Goal: Transaction & Acquisition: Purchase product/service

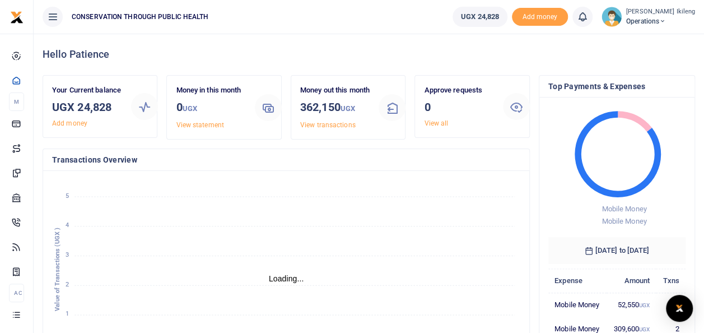
scroll to position [9, 9]
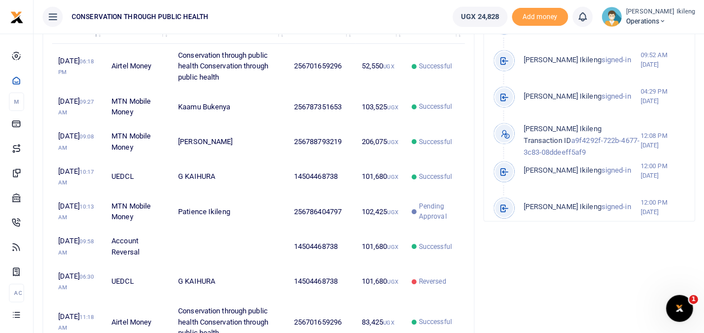
scroll to position [0, 0]
click at [666, 24] on icon at bounding box center [662, 21] width 7 height 8
click at [647, 47] on link "Switch accounts" at bounding box center [648, 41] width 89 height 16
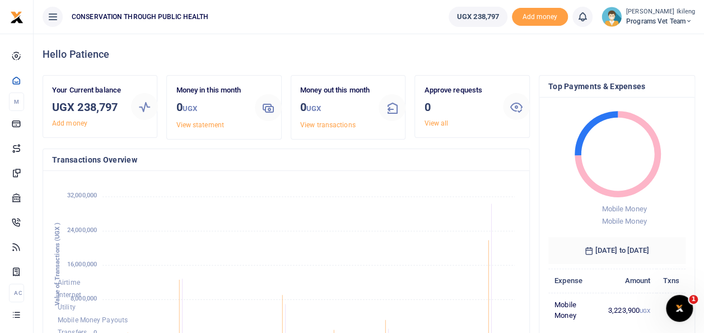
click at [692, 18] on icon at bounding box center [689, 21] width 7 height 8
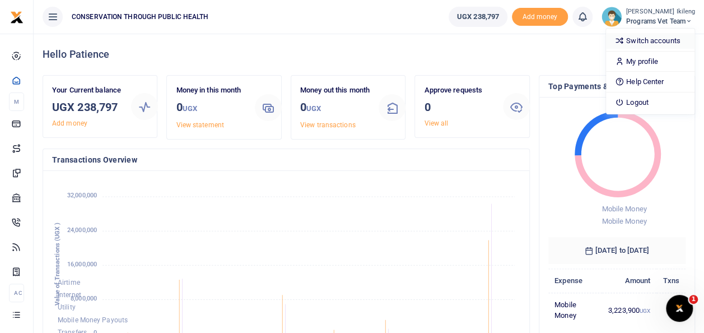
click at [646, 43] on link "Switch accounts" at bounding box center [650, 41] width 89 height 16
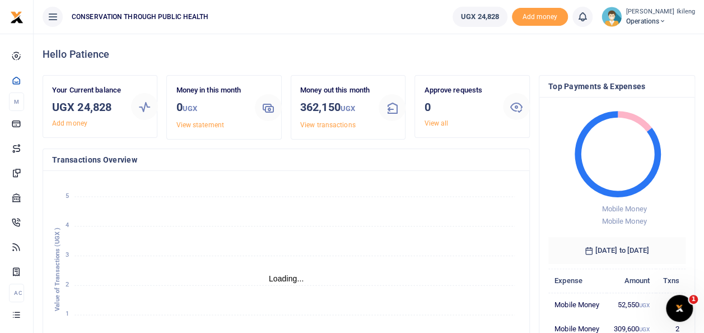
scroll to position [9, 9]
click at [547, 25] on span "Add money" at bounding box center [540, 17] width 56 height 18
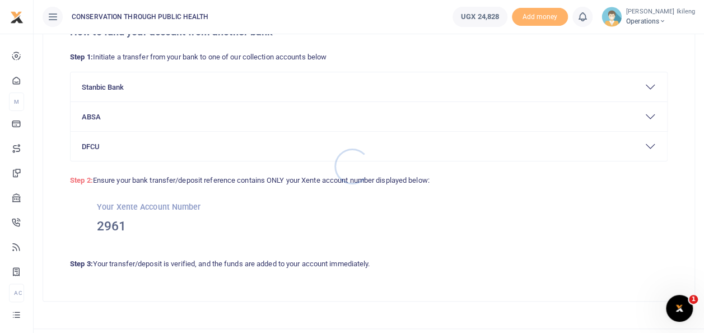
scroll to position [96, 0]
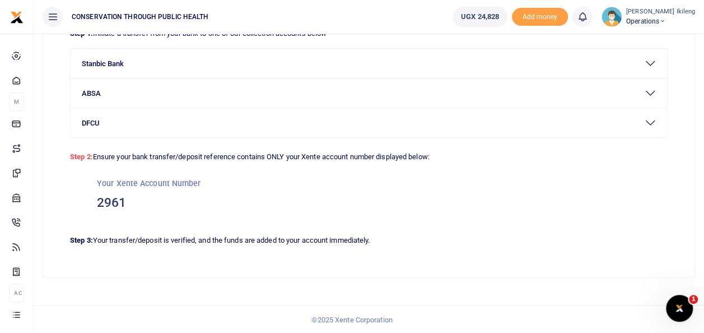
click at [206, 294] on div "How to fund your account from another bank Step 1: Initiate a transfer from you…" at bounding box center [369, 141] width 662 height 325
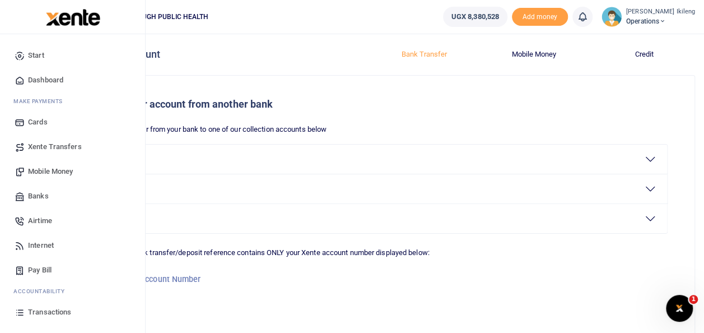
click at [27, 78] on link "Dashboard" at bounding box center [72, 80] width 127 height 25
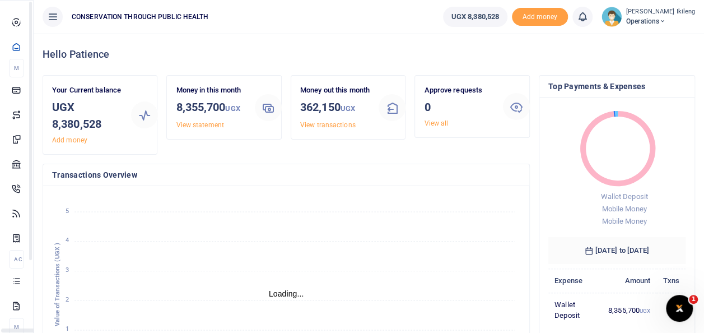
scroll to position [9, 9]
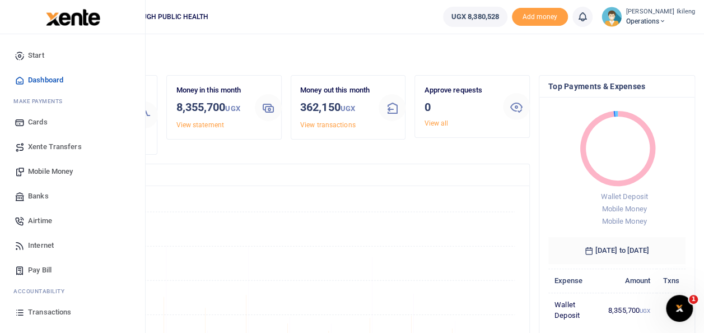
click at [54, 167] on span "Mobile Money" at bounding box center [50, 171] width 45 height 11
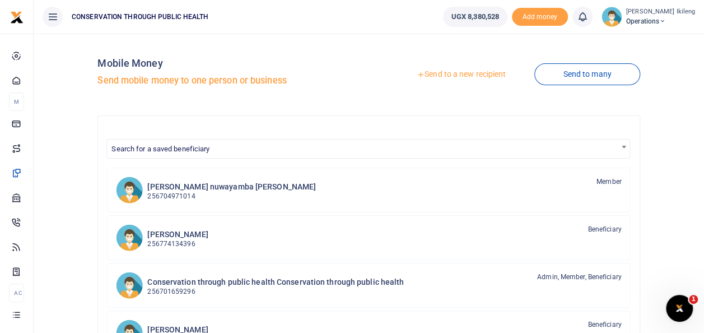
click at [464, 75] on link "Send to a new recipient" at bounding box center [461, 74] width 146 height 20
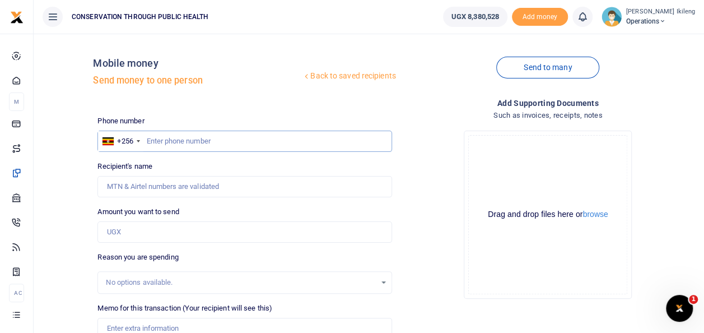
click at [246, 138] on input "text" at bounding box center [244, 141] width 294 height 21
type input "786072703"
type input "[PERSON_NAME]"
type input "786072703"
click at [177, 233] on input "Amount you want to send" at bounding box center [244, 231] width 294 height 21
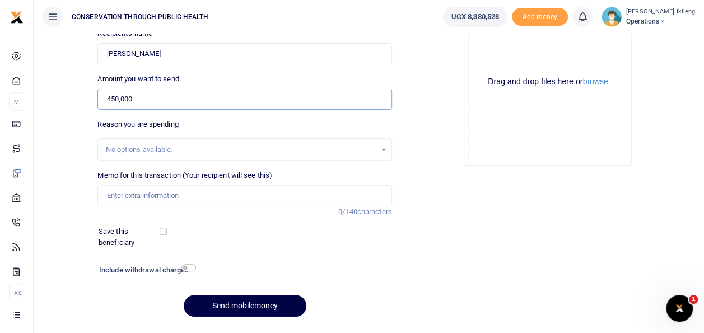
scroll to position [134, 0]
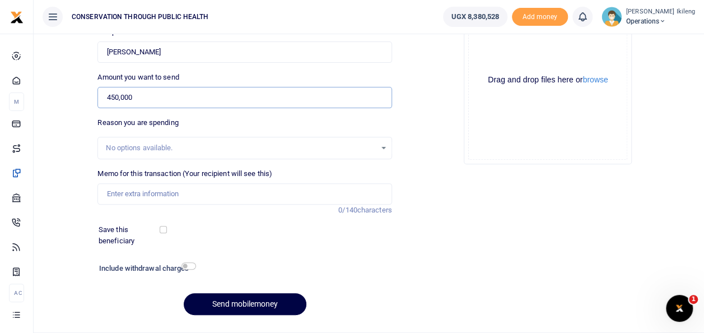
type input "450,000"
click at [221, 193] on input "Memo for this transaction (Your recipient will see this)" at bounding box center [244, 193] width 294 height 21
click at [179, 188] on input "staff salary for June" at bounding box center [244, 193] width 294 height 21
type input "staff salary for September"
click at [190, 268] on input "checkbox" at bounding box center [189, 265] width 15 height 7
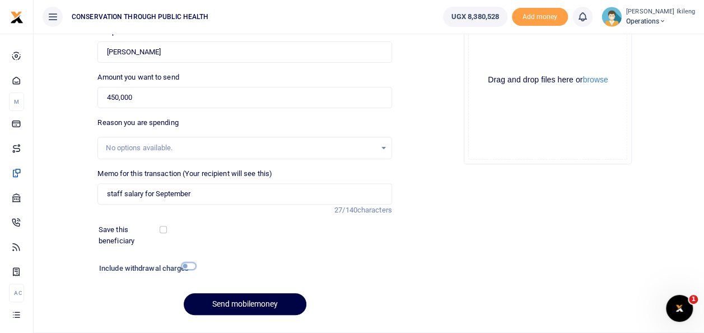
checkbox input "true"
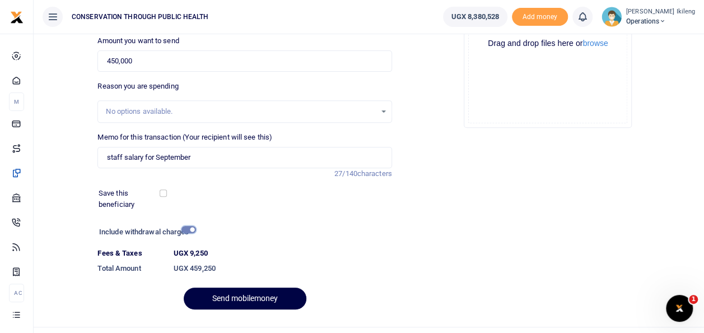
scroll to position [193, 0]
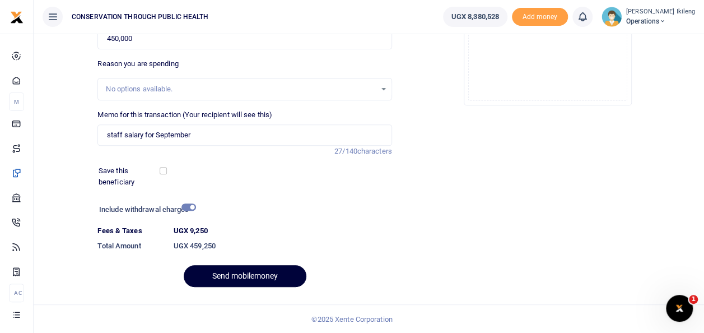
click at [239, 276] on button "Send mobilemoney" at bounding box center [245, 276] width 123 height 22
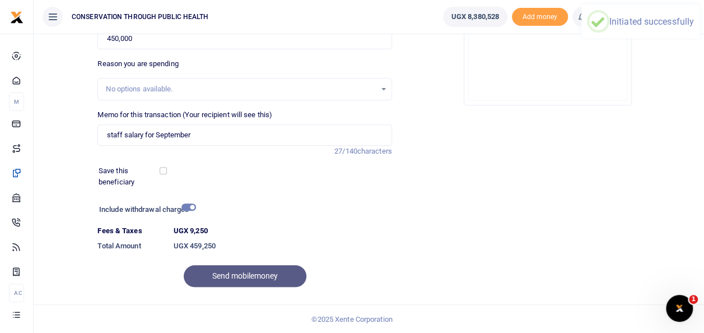
scroll to position [0, 0]
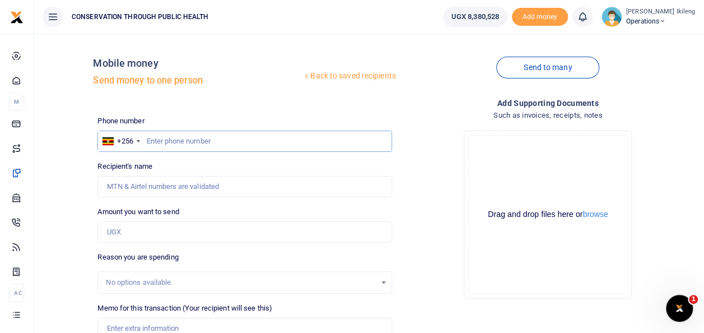
click at [169, 134] on input "text" at bounding box center [244, 141] width 294 height 21
type input "764932706"
type input "[PERSON_NAME]"
type input "764932706"
click at [115, 231] on input "Amount you want to send" at bounding box center [244, 231] width 294 height 21
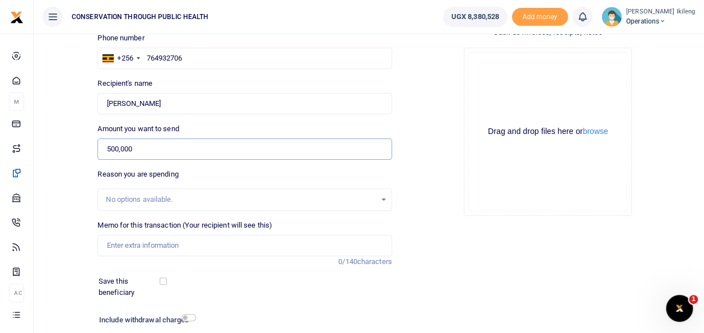
scroll to position [90, 0]
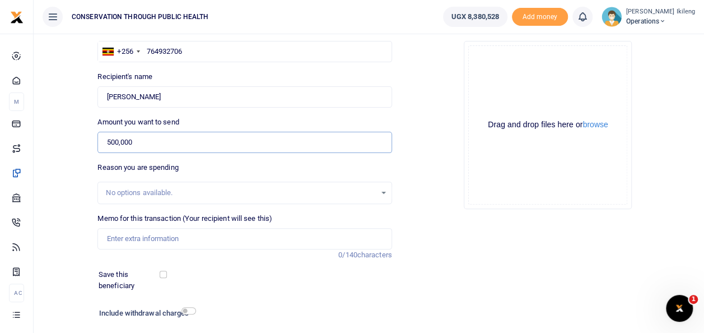
type input "500,000"
click at [244, 239] on input "Memo for this transaction (Your recipient will see this)" at bounding box center [244, 238] width 294 height 21
type input "volunteer fee for September"
click at [188, 311] on input "checkbox" at bounding box center [189, 310] width 15 height 7
checkbox input "true"
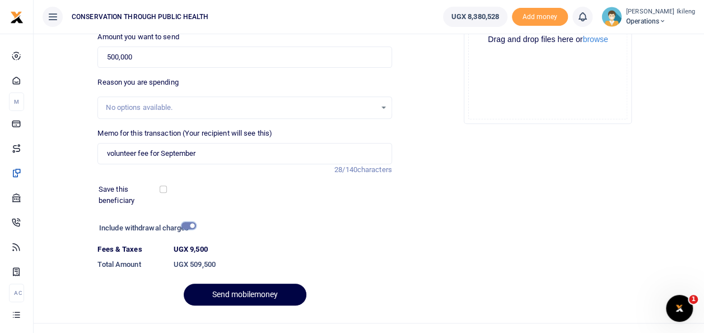
scroll to position [179, 0]
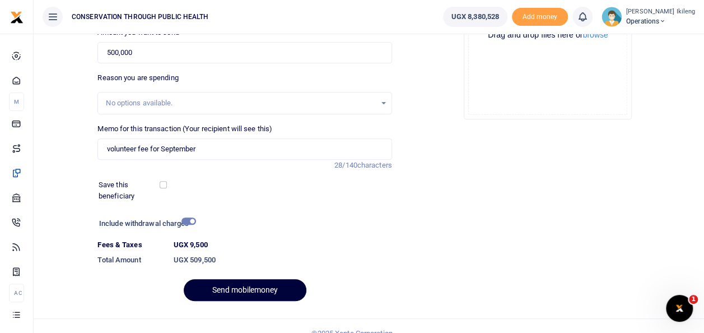
click at [238, 288] on button "Send mobilemoney" at bounding box center [245, 290] width 123 height 22
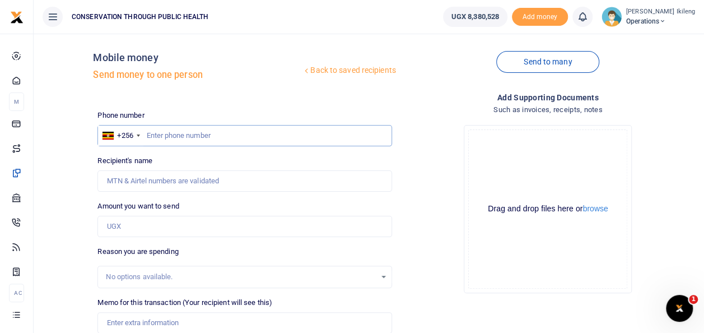
click at [170, 133] on input "text" at bounding box center [244, 135] width 294 height 21
paste input "256772532309"
type input "256772532309"
type input "Beverly Anena"
type input "256772532309"
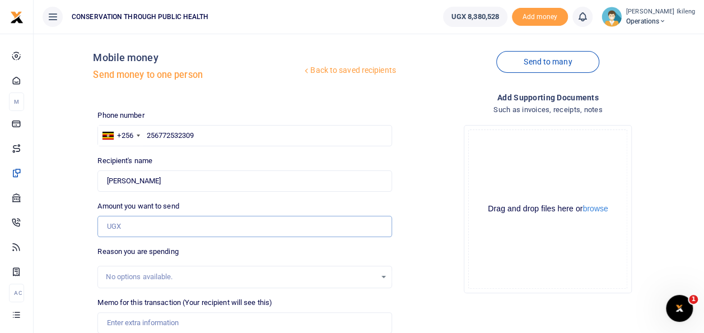
click at [160, 224] on input "Amount you want to send" at bounding box center [244, 226] width 294 height 21
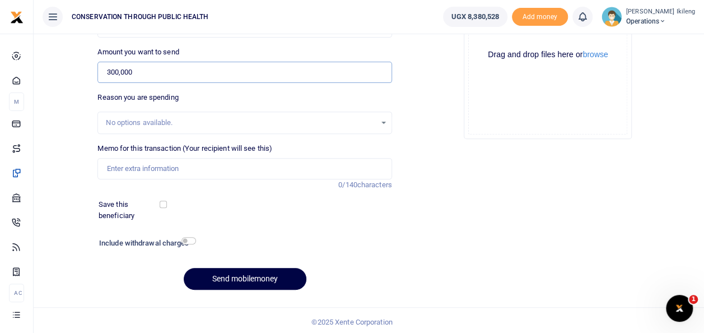
scroll to position [162, 0]
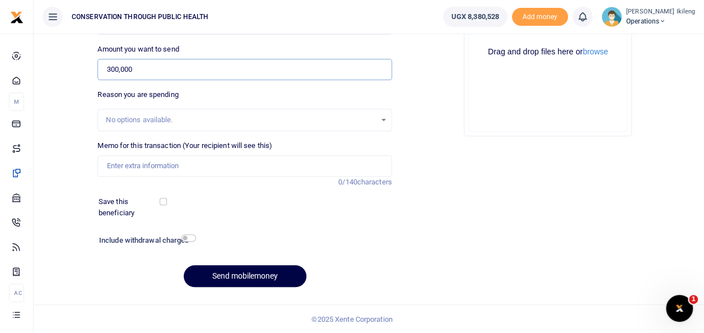
type input "300,000"
click at [123, 164] on input "Memo for this transaction (Your recipient will see this)" at bounding box center [244, 165] width 294 height 21
type input "volunteer fee for September"
click at [188, 241] on h6 "Include withdrawal charges" at bounding box center [145, 240] width 92 height 9
click at [189, 239] on input "checkbox" at bounding box center [189, 237] width 15 height 7
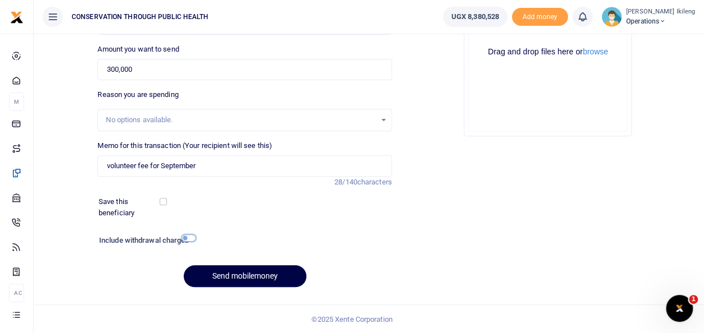
checkbox input "true"
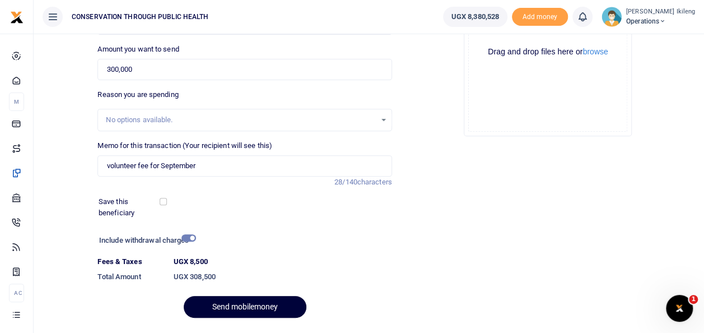
click at [210, 303] on button "Send mobilemoney" at bounding box center [245, 307] width 123 height 22
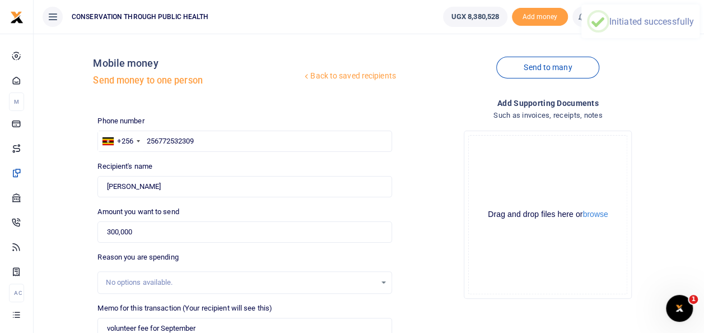
scroll to position [0, 0]
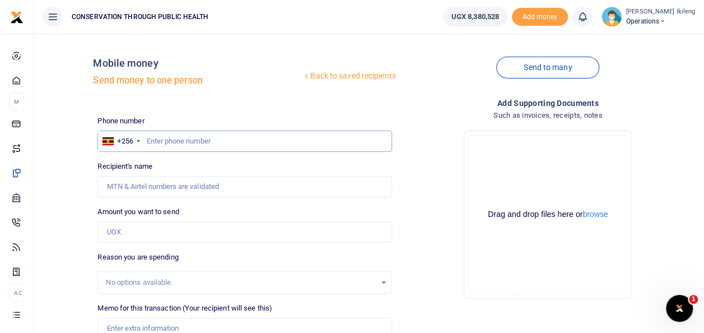
click at [239, 134] on input "text" at bounding box center [244, 141] width 294 height 21
type input "701734939"
type input "Kalinabiri Joseph"
type input "782622587"
type input "Cosmas Matembe"
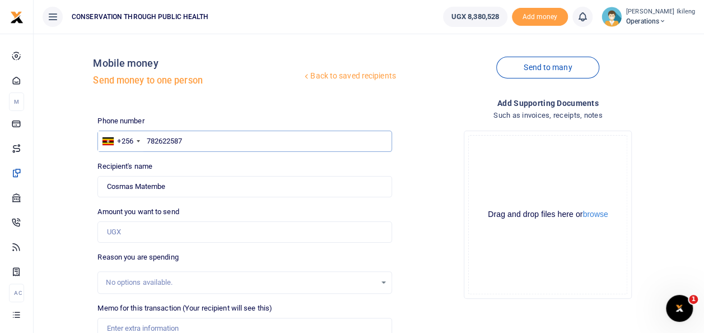
type input "782622587"
click at [195, 188] on input "Found" at bounding box center [244, 186] width 294 height 21
click at [188, 241] on input "Amount you want to send" at bounding box center [244, 231] width 294 height 21
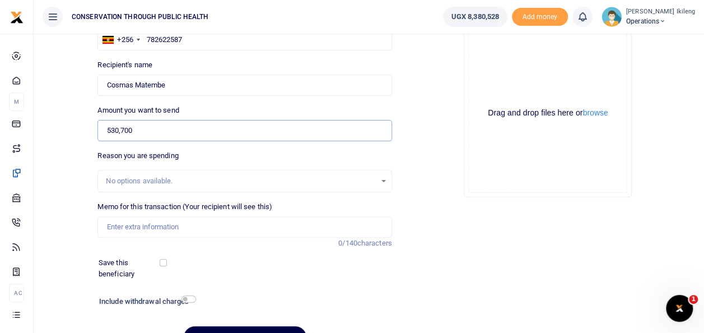
scroll to position [112, 0]
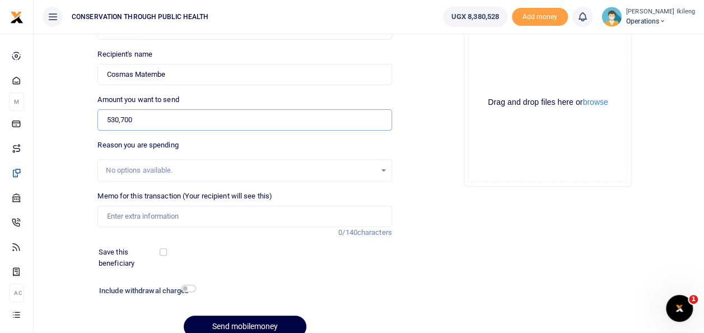
type input "530,700"
click at [207, 220] on input "Memo for this transaction (Your recipient will see this)" at bounding box center [244, 216] width 294 height 21
type input "refund for Mr Lawerence is Birthday celebration"
click at [185, 287] on input "checkbox" at bounding box center [189, 288] width 15 height 7
checkbox input "true"
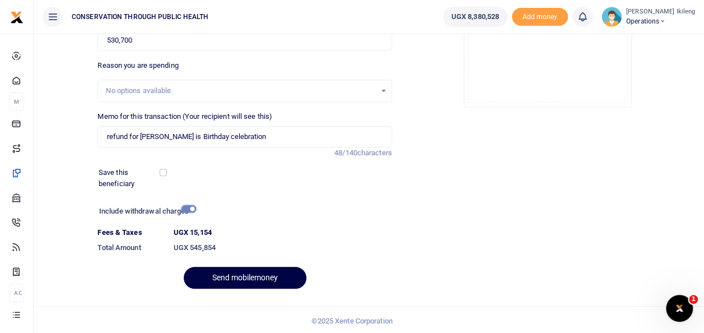
scroll to position [193, 0]
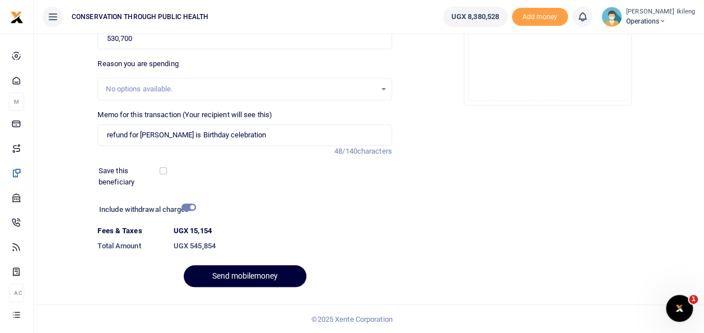
click at [250, 267] on button "Send mobilemoney" at bounding box center [245, 276] width 123 height 22
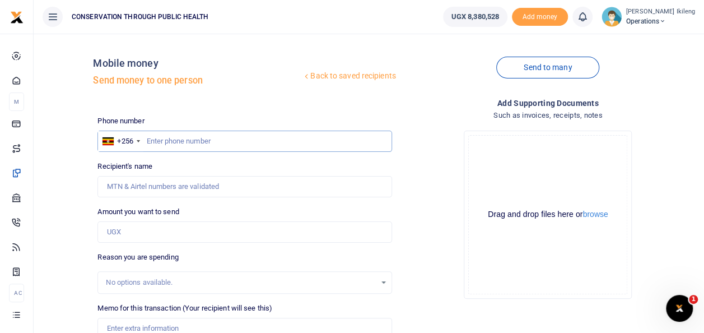
click at [261, 134] on input "text" at bounding box center [244, 141] width 294 height 21
type input "752167528"
click at [176, 235] on input "Amount you want to send" at bounding box center [244, 231] width 294 height 21
type input "[PERSON_NAME]"
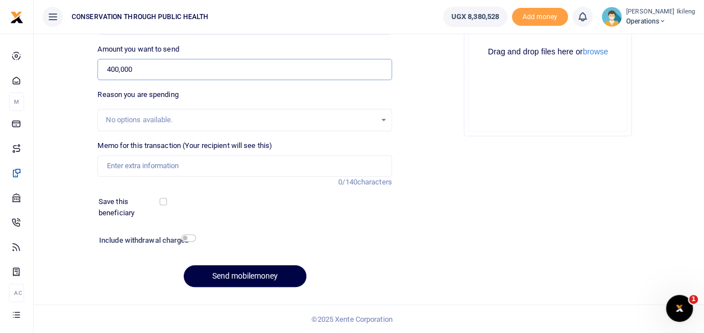
type input "400,000"
click at [219, 170] on input "Memo for this transaction (Your recipient will see this)" at bounding box center [244, 165] width 294 height 21
type input "volunteer fee for September"
click at [187, 236] on input "checkbox" at bounding box center [189, 237] width 15 height 7
checkbox input "true"
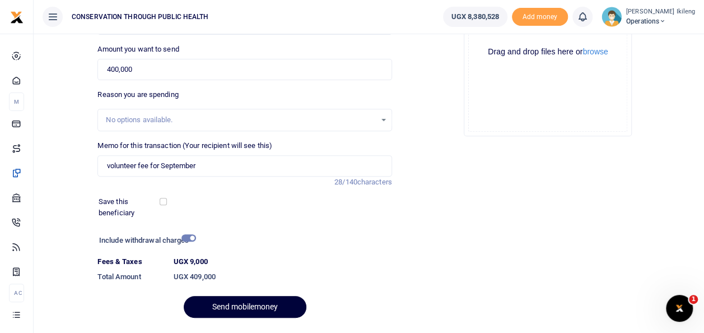
click at [225, 305] on button "Send mobilemoney" at bounding box center [245, 307] width 123 height 22
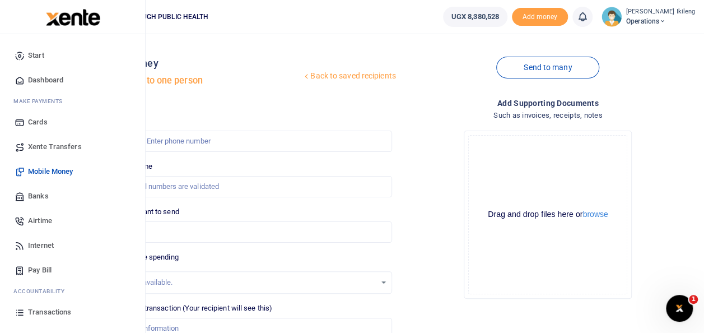
click at [42, 82] on span "Dashboard" at bounding box center [45, 80] width 35 height 11
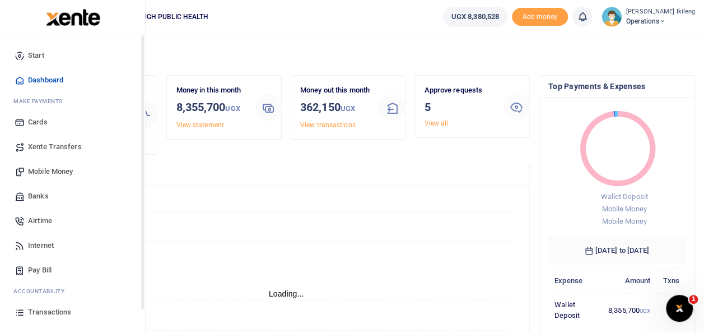
click at [39, 217] on span "Airtime" at bounding box center [40, 220] width 24 height 11
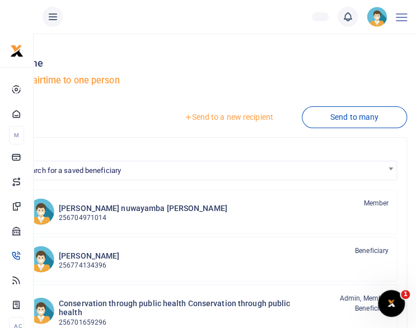
click at [248, 114] on link "Send to a new recipient" at bounding box center [228, 117] width 146 height 20
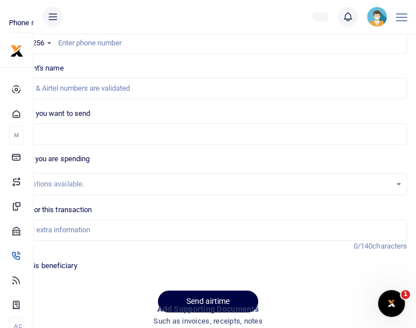
scroll to position [134, 0]
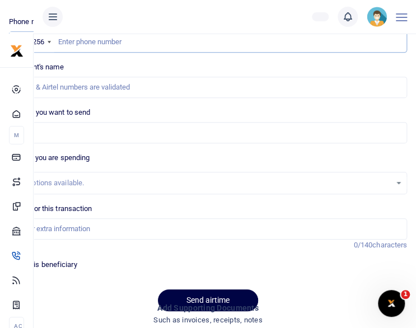
click at [139, 44] on input "text" at bounding box center [208, 41] width 398 height 21
paste input "256776695804"
type input "256776695804"
type input "Brenda Nnanjjii Gizamba"
type input "256776695804"
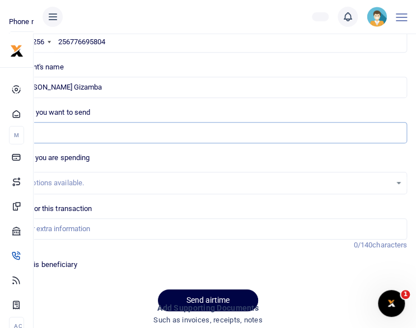
click at [110, 132] on input "Amount you want to send" at bounding box center [208, 132] width 398 height 21
type input "60,000"
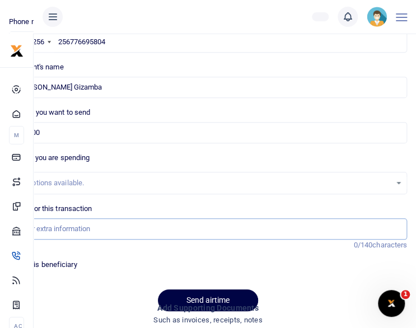
click at [67, 226] on input "Memo for this transaction" at bounding box center [208, 228] width 398 height 21
click at [82, 227] on input "staff airtime for Sep 25" at bounding box center [208, 228] width 398 height 21
type input "staff airtime for [DATE]"
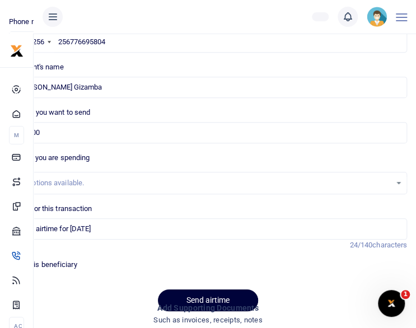
click at [205, 296] on button "Send airtime" at bounding box center [208, 301] width 100 height 22
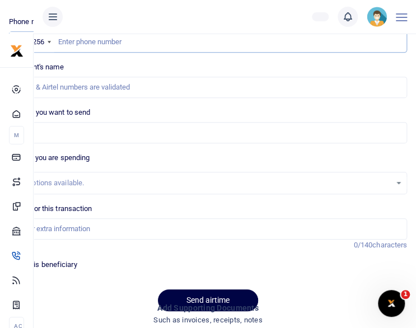
click at [158, 40] on input "text" at bounding box center [208, 41] width 398 height 21
paste input "256701734939"
type input "256701734939"
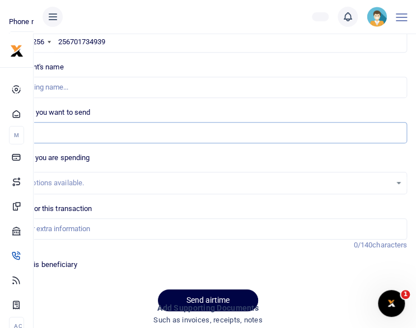
click at [97, 134] on input "Amount you want to send" at bounding box center [208, 132] width 398 height 21
type input "Kalinabiri Joseph"
click at [106, 123] on input "Amount you want to send" at bounding box center [208, 132] width 398 height 21
type input "60,000"
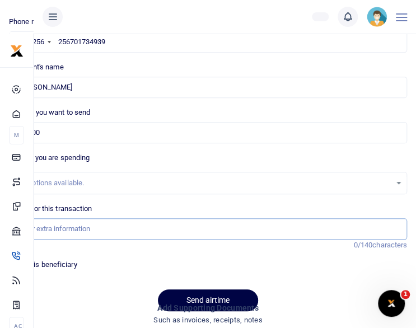
type input "staff airtime for [DATE]"
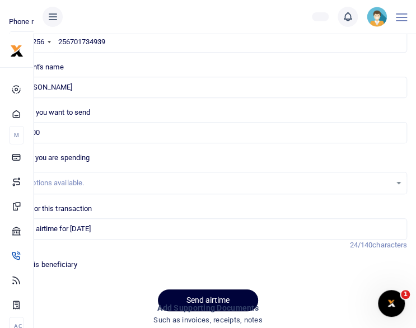
click at [187, 298] on button "Send airtime" at bounding box center [208, 301] width 100 height 22
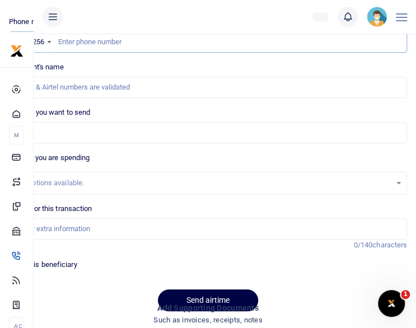
click at [117, 40] on input "text" at bounding box center [208, 41] width 398 height 21
paste input "256764932706"
type input "256764932706"
type input "Rose Najjumba"
type input "256764932706"
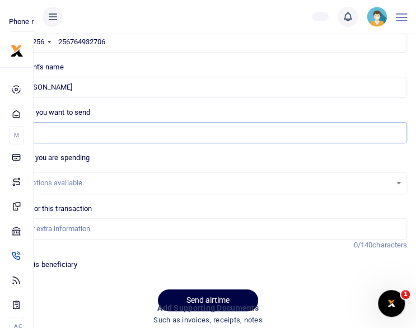
click at [122, 127] on input "Amount you want to send" at bounding box center [208, 132] width 398 height 21
type input "30,000"
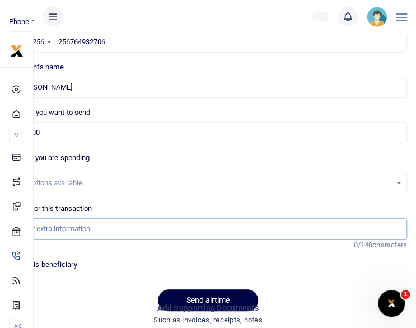
click at [51, 225] on input "Memo for this transaction" at bounding box center [208, 228] width 398 height 21
type input "staff airtime for [DATE]"
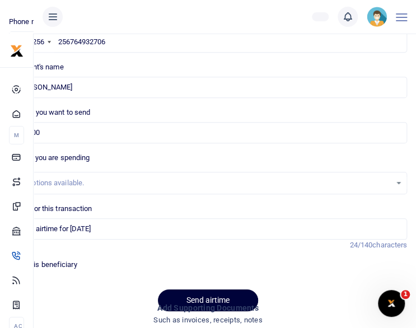
click at [192, 296] on button "Send airtime" at bounding box center [208, 301] width 100 height 22
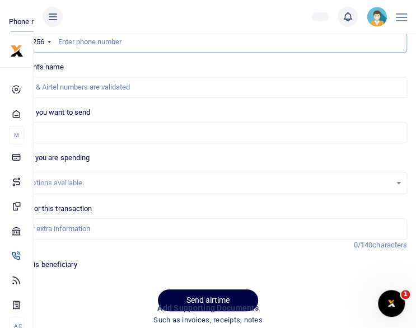
click at [120, 45] on input "text" at bounding box center [208, 41] width 398 height 21
paste input "256706616083"
type input "256706616083"
type input "[PERSON_NAME]"
type input "256706616083"
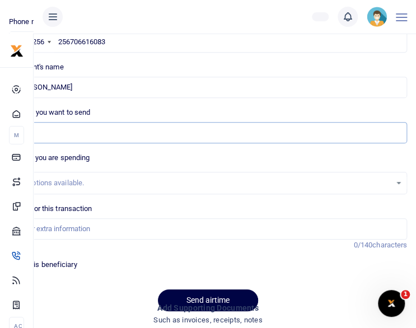
click at [71, 131] on input "Amount you want to send" at bounding box center [208, 132] width 398 height 21
type input "15,000"
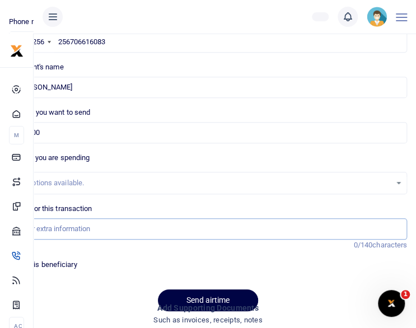
click at [66, 230] on input "Memo for this transaction" at bounding box center [208, 228] width 398 height 21
click at [66, 224] on input "Memo for this transaction" at bounding box center [208, 228] width 398 height 21
type input "staff airtime for [DATE]"
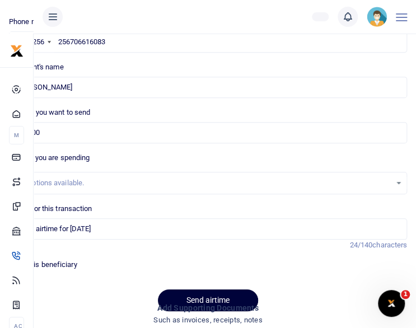
click at [189, 296] on button "Send airtime" at bounding box center [208, 301] width 100 height 22
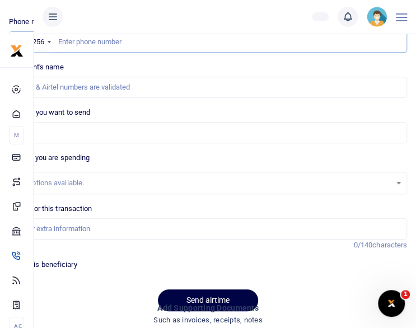
click at [145, 42] on input "text" at bounding box center [208, 41] width 398 height 21
paste input "256782856020"
type input "256782856020"
type input "Gracious Twebaze"
type input "256782856020"
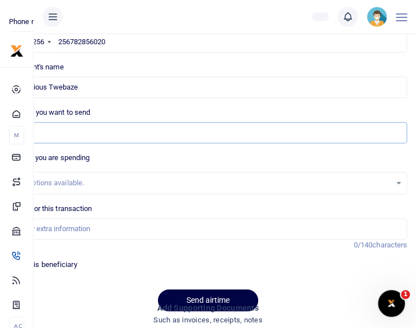
click at [71, 126] on input "Amount you want to send" at bounding box center [208, 132] width 398 height 21
type input "15,000"
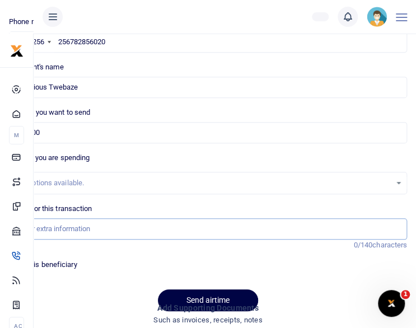
type input "staff airtime for [DATE]"
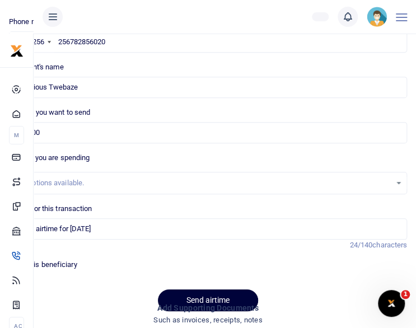
click at [193, 296] on button "Send airtime" at bounding box center [208, 301] width 100 height 22
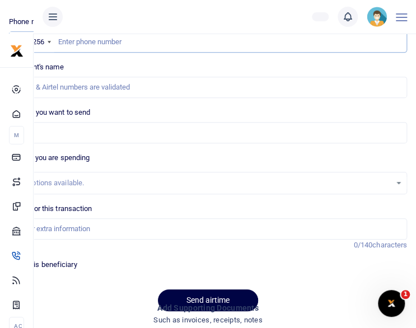
click at [96, 39] on input "text" at bounding box center [208, 41] width 398 height 21
paste input "256773834813"
type input "256773834813"
type input "[PERSON_NAME]"
type input "256773834813"
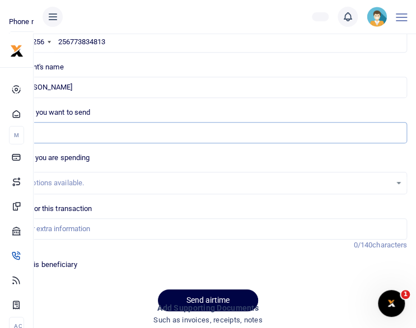
click at [81, 134] on input "Amount you want to send" at bounding box center [208, 132] width 398 height 21
type input "30,000"
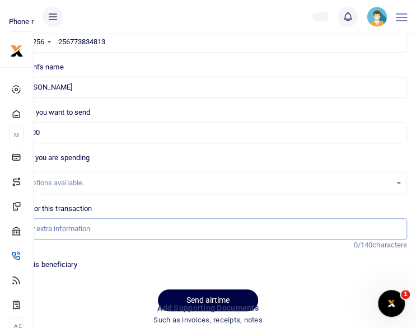
click at [65, 234] on input "Memo for this transaction" at bounding box center [208, 228] width 398 height 21
type input "staff airtime for [DATE]"
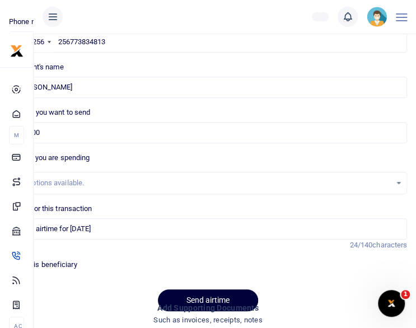
click at [224, 295] on button "Send airtime" at bounding box center [208, 301] width 100 height 22
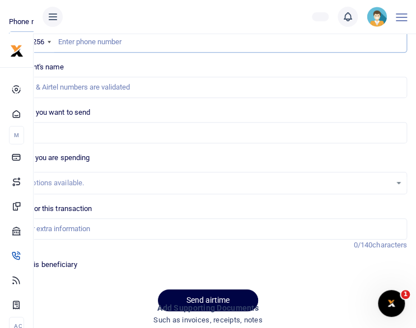
click at [109, 46] on input "text" at bounding box center [208, 41] width 398 height 21
paste input "256777592508"
type input "256777592508"
type input "[PERSON_NAME]"
type input "256777592508"
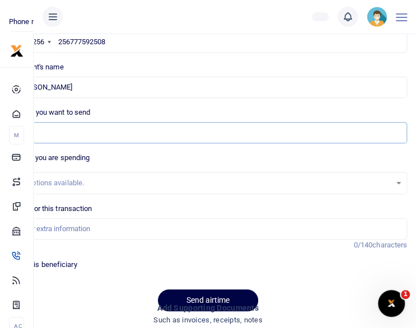
click at [90, 135] on input "Amount you want to send" at bounding box center [208, 132] width 398 height 21
type input "30,000"
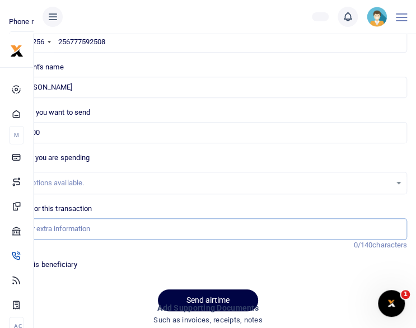
type input "staff airtime for [DATE]"
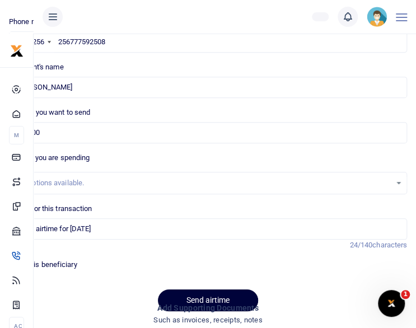
click at [185, 298] on button "Send airtime" at bounding box center [208, 301] width 100 height 22
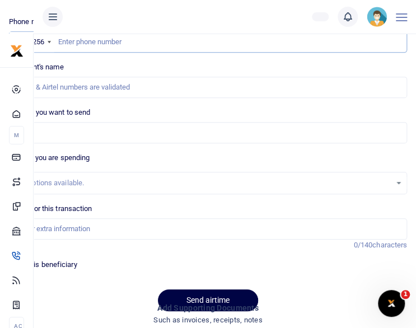
click at [206, 39] on input "text" at bounding box center [208, 41] width 398 height 21
paste input "256774070250"
type input "256774070250"
type input "Emmanuel Kityo"
type input "256774070250"
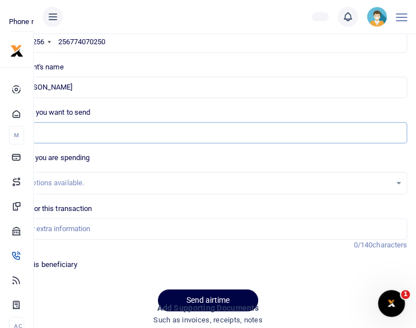
click at [118, 138] on input "Amount you want to send" at bounding box center [208, 132] width 398 height 21
type input "30,000"
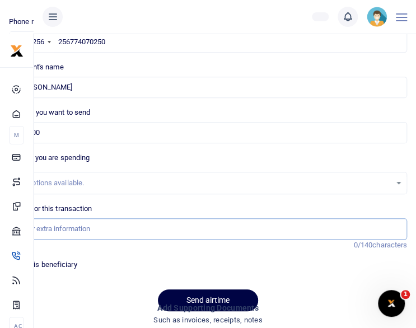
type input "staff airtime for [DATE]"
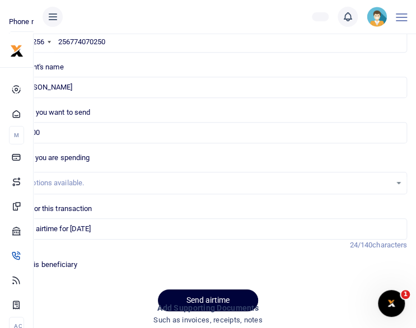
click at [183, 294] on button "Send airtime" at bounding box center [208, 301] width 100 height 22
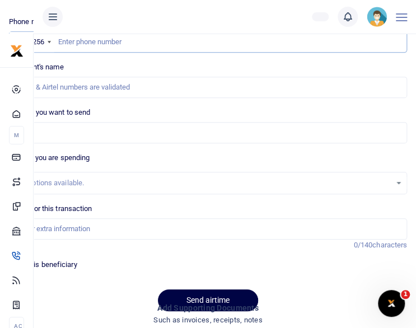
click at [72, 45] on input "text" at bounding box center [208, 41] width 398 height 21
paste input "256784345683"
type input "256784345683"
type input "[PERSON_NAME]"
type input "256784345683"
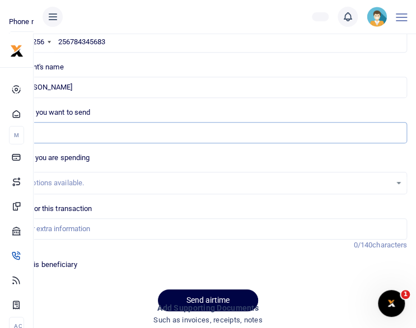
click at [78, 128] on input "Amount you want to send" at bounding box center [208, 132] width 398 height 21
type input "30,000"
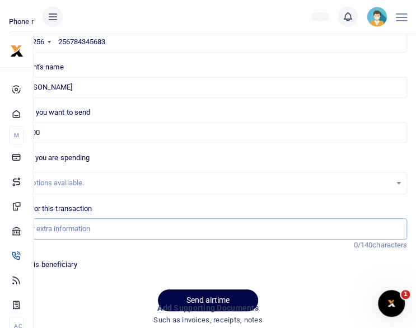
type input "staff airtime for [DATE]"
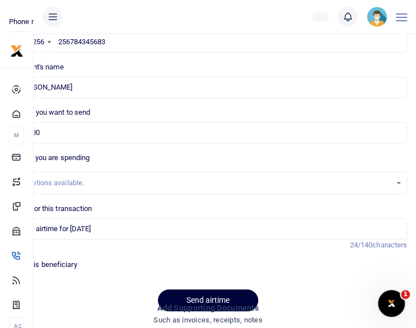
click at [201, 292] on button "Send airtime" at bounding box center [208, 301] width 100 height 22
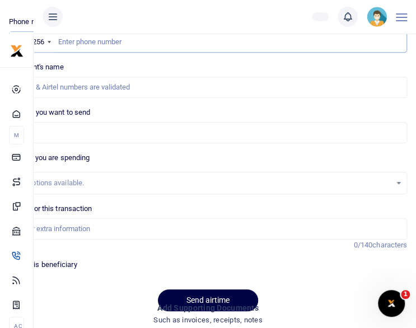
click at [162, 41] on input "text" at bounding box center [208, 41] width 398 height 21
paste input "256700720997"
type input "256700720997"
type input "[PERSON_NAME]"
type input "256700720997"
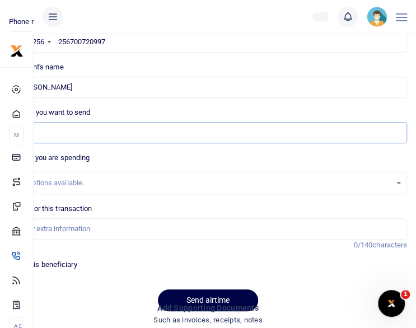
click at [89, 133] on input "Amount you want to send" at bounding box center [208, 132] width 398 height 21
type input "30,000"
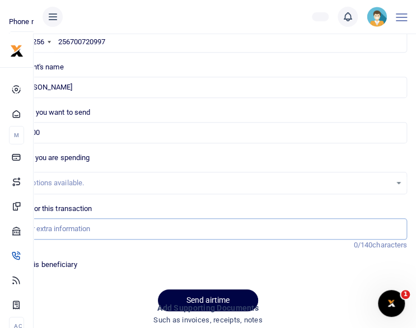
type input "staff airtime for [DATE]"
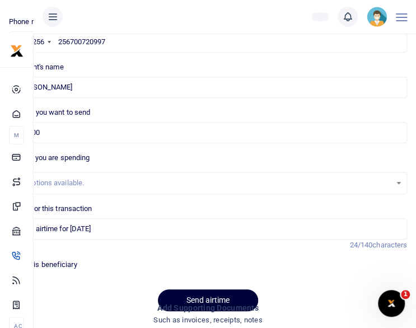
click at [210, 297] on button "Send airtime" at bounding box center [208, 301] width 100 height 22
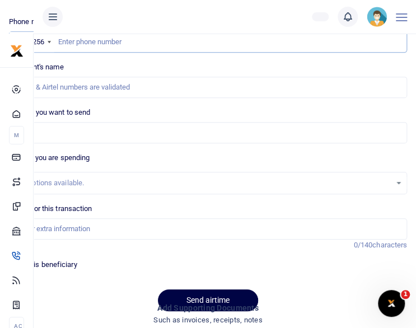
click at [168, 41] on input "text" at bounding box center [208, 41] width 398 height 21
paste input "256774408124"
type input "256774408124"
type input "Stella Mboneko"
type input "256774408124"
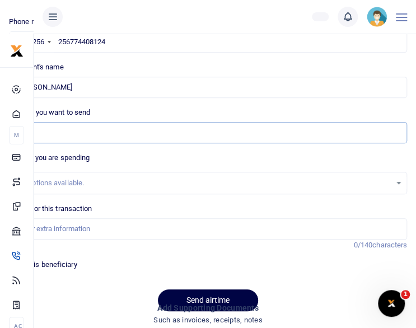
click at [78, 133] on input "Amount you want to send" at bounding box center [208, 132] width 398 height 21
type input "60,000"
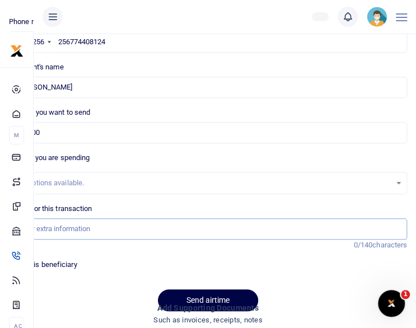
click at [56, 226] on input "Memo for this transaction" at bounding box center [208, 228] width 398 height 21
click at [71, 224] on input "Memo for this transaction" at bounding box center [208, 228] width 398 height 21
type input "staff airtime for [DATE]"
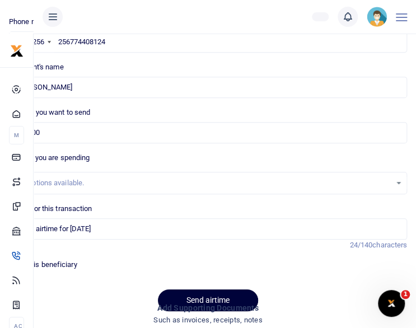
click at [209, 294] on button "Send airtime" at bounding box center [208, 301] width 100 height 22
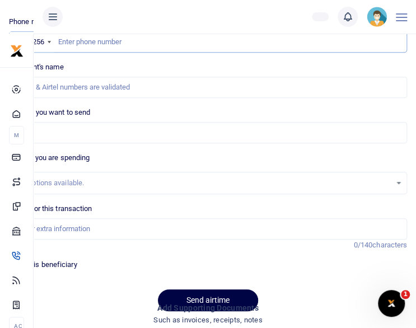
click at [151, 41] on input "text" at bounding box center [208, 41] width 398 height 21
paste input "256701834813"
type input "256701834813"
type input "[PERSON_NAME]"
type input "256701834813"
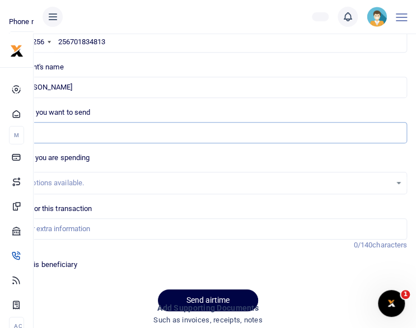
click at [101, 135] on input "Amount you want to send" at bounding box center [208, 132] width 398 height 21
type input "30,000"
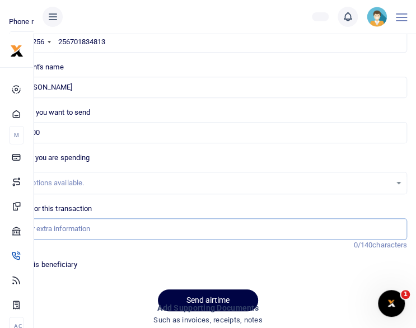
click at [66, 231] on input "Memo for this transaction" at bounding box center [208, 228] width 398 height 21
type input "staff airtime for [DATE]"
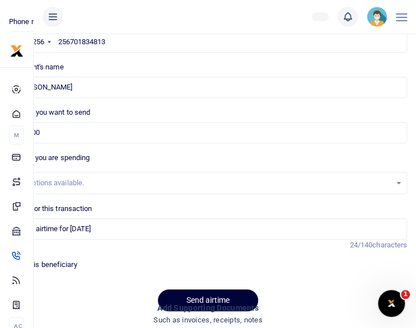
click at [187, 296] on button "Send airtime" at bounding box center [208, 301] width 100 height 22
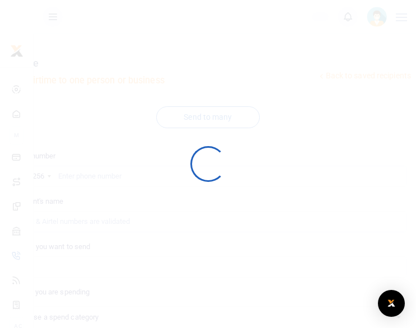
scroll to position [134, 0]
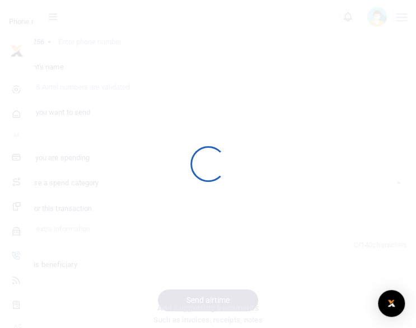
select select
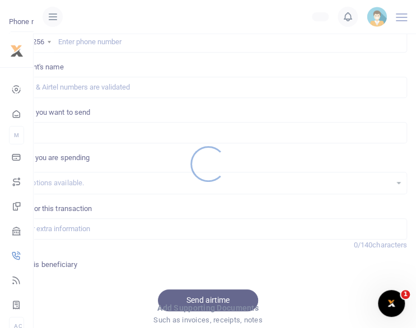
scroll to position [0, 0]
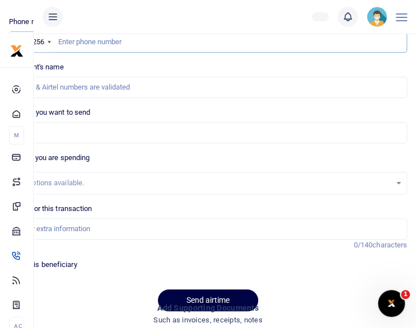
click at [175, 40] on input "text" at bounding box center [208, 41] width 398 height 21
paste input "256782720495"
type input "256782720495"
type input "Nelson Boniface Okello"
type input "256782720495"
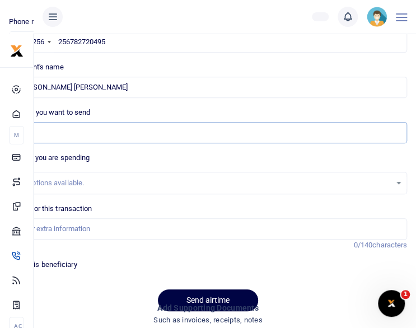
click at [77, 136] on input "Amount you want to send" at bounding box center [208, 132] width 398 height 21
type input "30,000"
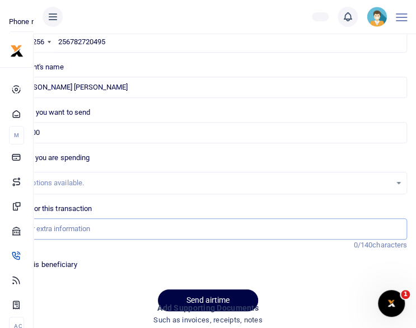
type input "staff airtime for [DATE]"
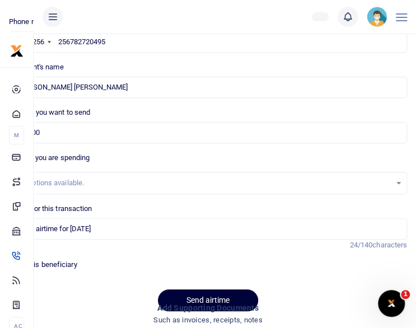
click at [197, 295] on button "Send airtime" at bounding box center [208, 301] width 100 height 22
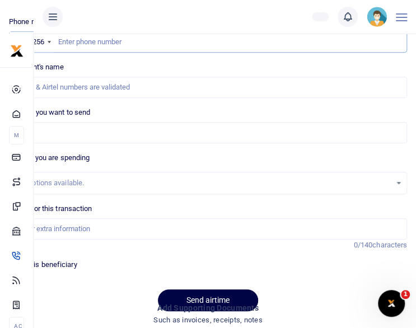
click at [162, 42] on input "text" at bounding box center [208, 41] width 398 height 21
paste input "256704918840"
type input "256704918840"
type input "[PERSON_NAME]"
type input "256704918840"
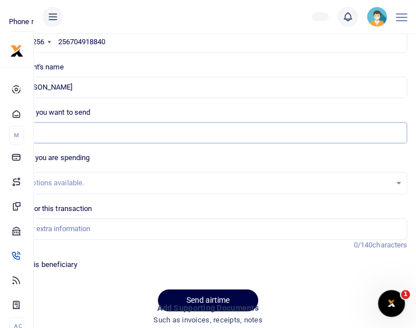
click at [84, 132] on input "Amount you want to send" at bounding box center [208, 132] width 398 height 21
type input "30,000"
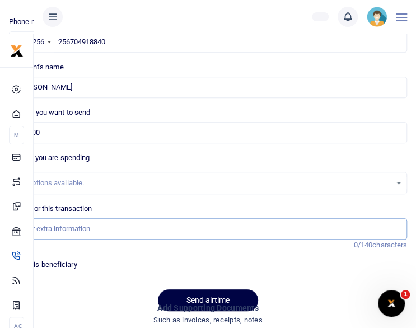
type input "staff airtime for [DATE]"
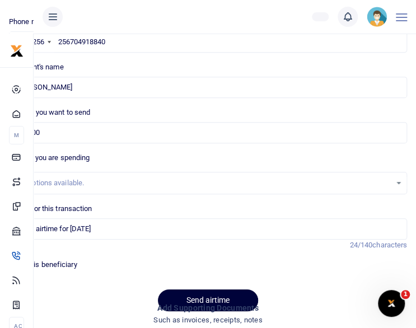
click at [183, 291] on button "Send airtime" at bounding box center [208, 301] width 100 height 22
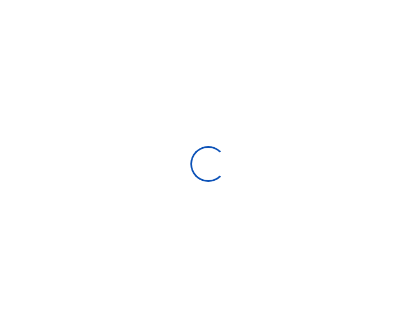
scroll to position [134, 0]
select select
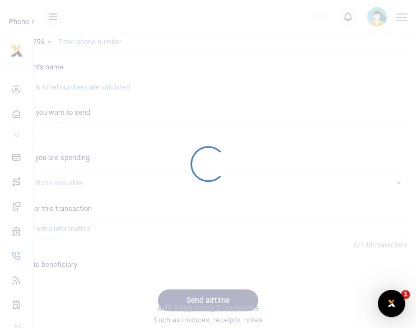
scroll to position [0, 0]
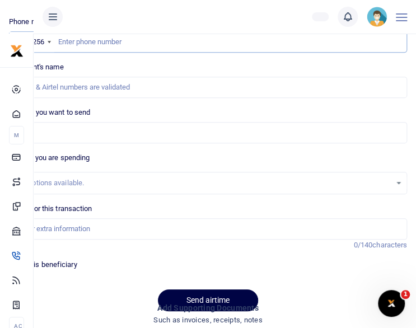
click at [182, 41] on input "text" at bounding box center [208, 41] width 398 height 21
paste input "256784972973"
type input "256784972973"
type input "Annaclet Ampeire"
type input "256784972973"
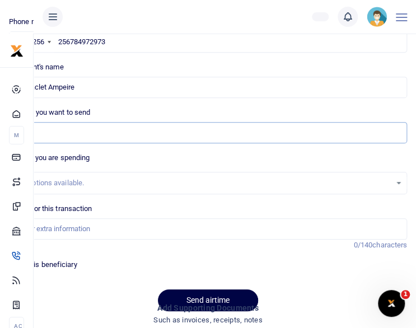
click at [130, 135] on input "Amount you want to send" at bounding box center [208, 132] width 398 height 21
type input "30,000"
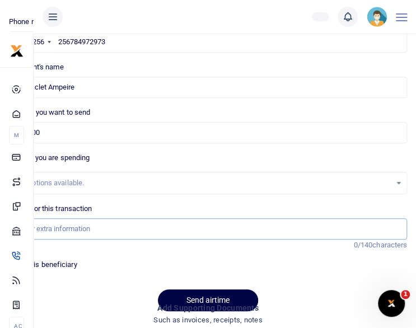
type input "staff airtime for [DATE]"
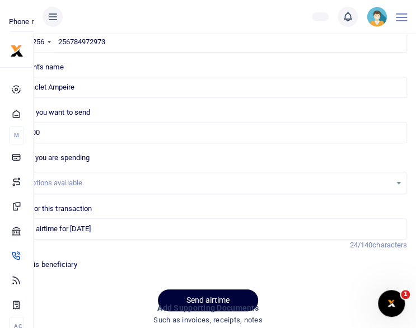
click at [223, 296] on button "Send airtime" at bounding box center [208, 301] width 100 height 22
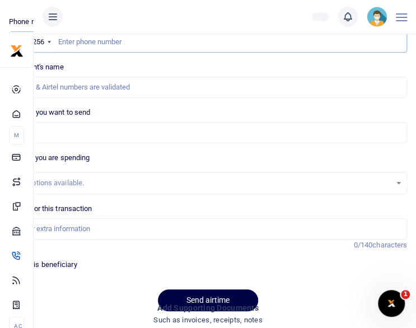
click at [133, 42] on input "text" at bounding box center [208, 41] width 398 height 21
paste input "256781082055"
type input "256781082055"
type input "Vian Nkesigamukama"
type input "256781082055"
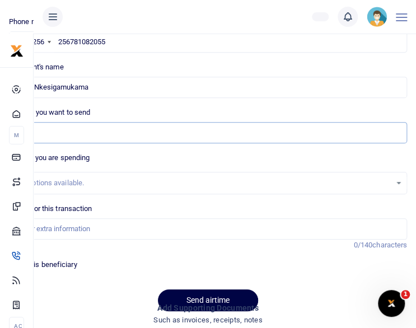
click at [113, 134] on input "Amount you want to send" at bounding box center [208, 132] width 398 height 21
type input "30,000"
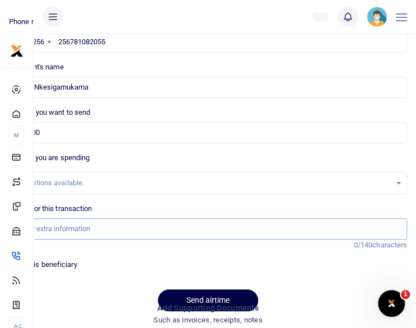
type input "staff airtime for [DATE]"
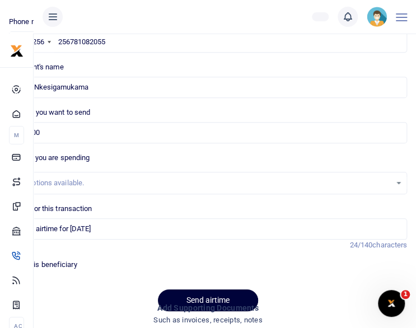
click at [182, 297] on button "Send airtime" at bounding box center [208, 301] width 100 height 22
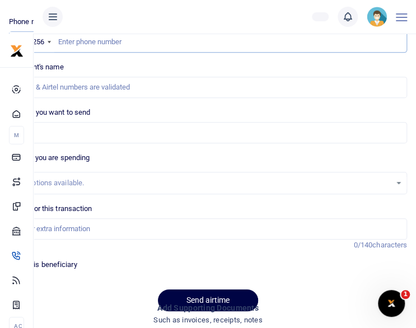
click at [174, 46] on input "text" at bounding box center [208, 41] width 398 height 21
paste input "256703349246"
type input "256703349246"
type input "Gracious Twebaze"
type input "256703349246"
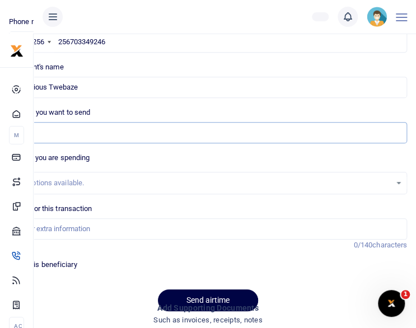
click at [76, 136] on input "Amount you want to send" at bounding box center [208, 132] width 398 height 21
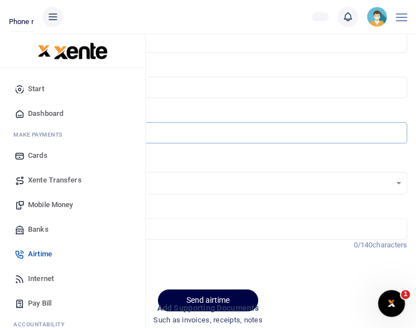
type input "15,000"
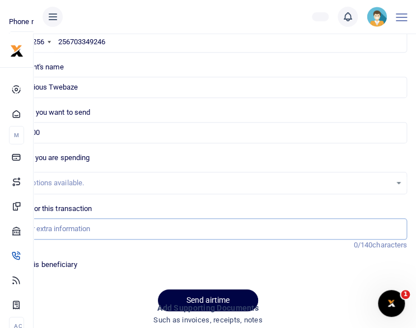
click at [62, 226] on input "Memo for this transaction" at bounding box center [208, 228] width 398 height 21
click at [71, 226] on input "Memo for this transaction" at bounding box center [208, 228] width 398 height 21
type input "staff airtime for [DATE]"
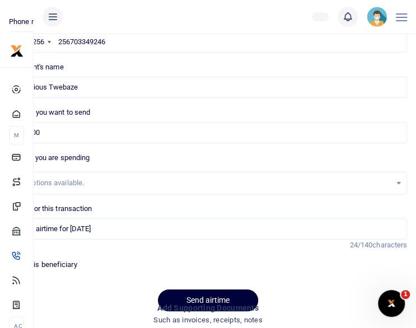
click at [204, 294] on button "Send airtime" at bounding box center [208, 301] width 100 height 22
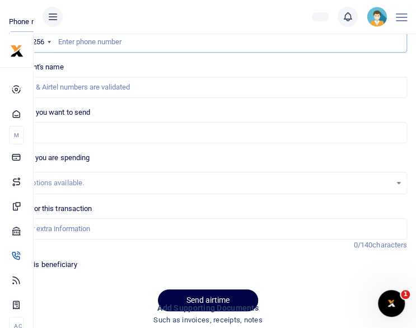
click at [106, 44] on input "text" at bounding box center [208, 41] width 398 height 21
paste input "256772033480"
type input "256772033480"
type input "Laurence Muruhuura"
type input "256772033480"
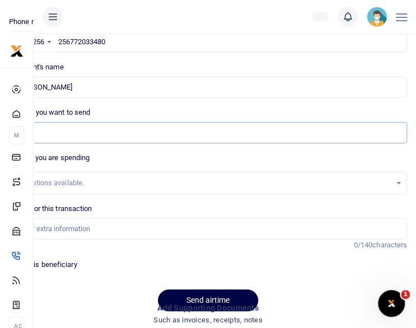
click at [84, 134] on input "Amount you want to send" at bounding box center [208, 132] width 398 height 21
type input "15,000"
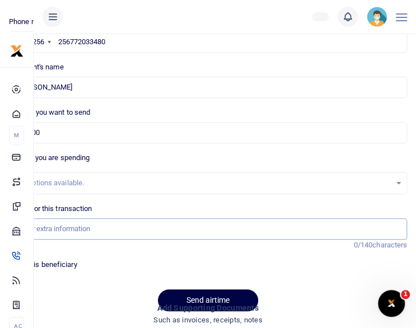
type input "staff airtime for [DATE]"
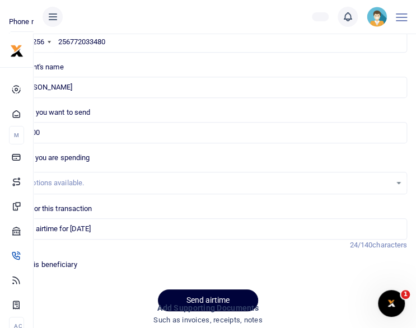
click at [187, 292] on button "Send airtime" at bounding box center [208, 301] width 100 height 22
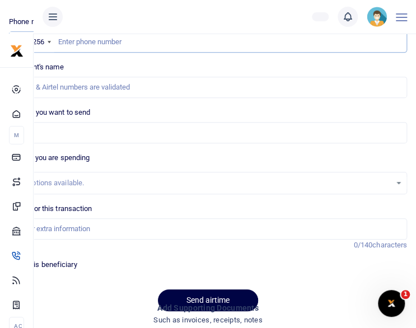
click at [157, 43] on input "text" at bounding box center [208, 41] width 398 height 21
paste input "256709507072"
type input "256709507072"
type input "[PERSON_NAME]"
type input "256709507072"
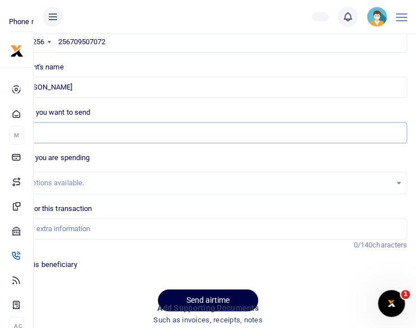
click at [155, 138] on input "Amount you want to send" at bounding box center [208, 132] width 398 height 21
type input "30,000"
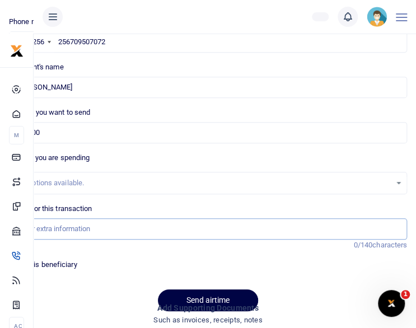
click at [92, 231] on input "Memo for this transaction" at bounding box center [208, 228] width 398 height 21
click at [89, 230] on input "Memo for this transaction" at bounding box center [208, 228] width 398 height 21
type input "staff airtime for [DATE]"
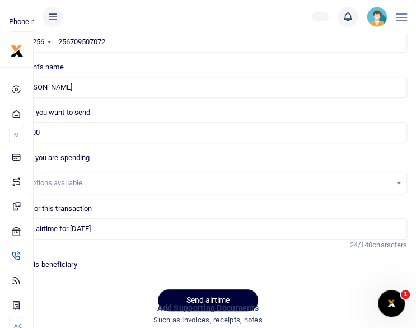
click at [207, 296] on button "Send airtime" at bounding box center [208, 301] width 100 height 22
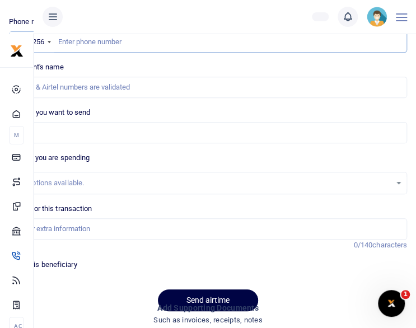
click at [143, 45] on input "text" at bounding box center [208, 41] width 398 height 21
paste input "256757008286"
type input "256757008286"
type input "[PERSON_NAME]"
type input "256757008286"
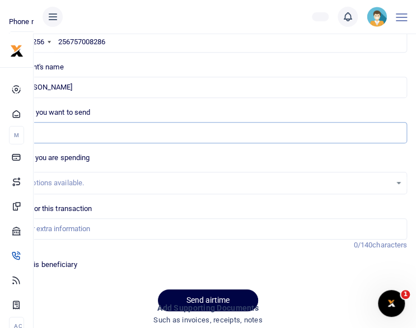
click at [129, 131] on input "Amount you want to send" at bounding box center [208, 132] width 398 height 21
type input "30,000"
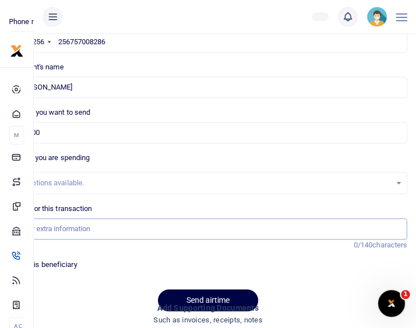
type input "staff airtime for [DATE]"
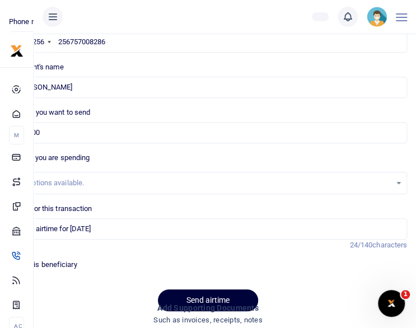
click at [188, 293] on button "Send airtime" at bounding box center [208, 301] width 100 height 22
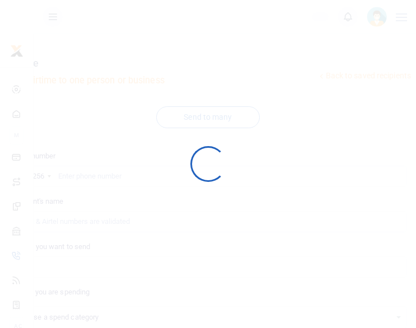
select select
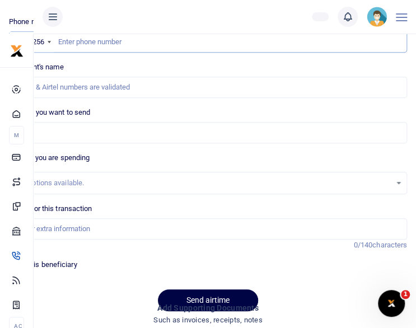
click at [175, 44] on input "text" at bounding box center [208, 41] width 398 height 21
paste input "256772337653"
type input "256772337653"
type input "[PERSON_NAME]"
type input "256772337653"
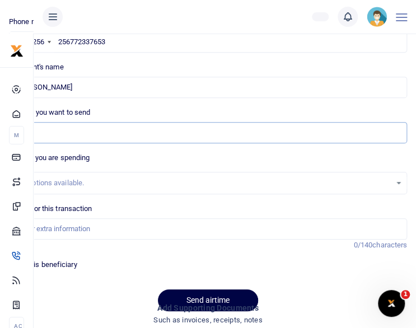
click at [128, 128] on input "Amount you want to send" at bounding box center [208, 132] width 398 height 21
type input "60,000"
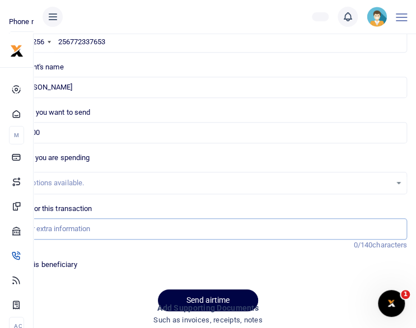
click at [105, 225] on input "Memo for this transaction" at bounding box center [208, 228] width 398 height 21
type input "staff airtime for [DATE]"
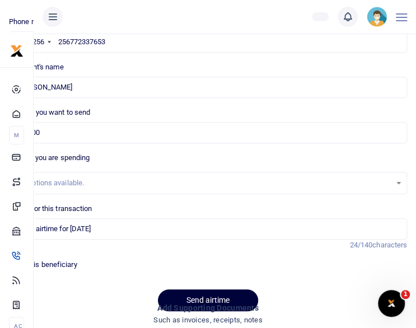
click at [206, 299] on button "Send airtime" at bounding box center [208, 301] width 100 height 22
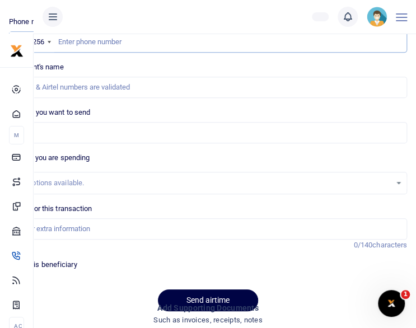
click at [131, 41] on input "text" at bounding box center [208, 41] width 398 height 21
paste input "256704257639"
type input "256704257639"
type input "[PERSON_NAME]"
type input "256704257639"
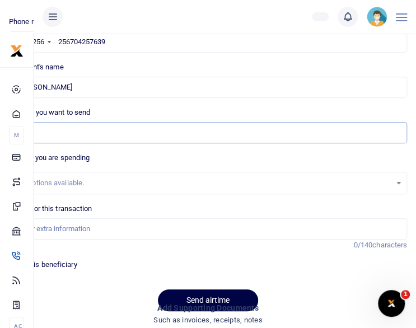
click at [80, 132] on input "Amount you want to send" at bounding box center [208, 132] width 398 height 21
type input "30,000"
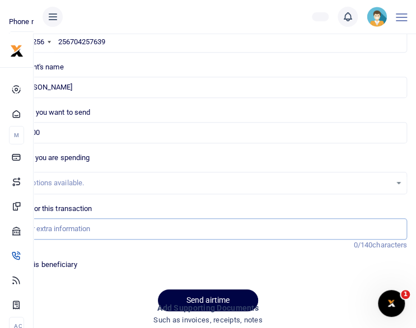
click at [75, 230] on input "Memo for this transaction" at bounding box center [208, 228] width 398 height 21
type input "staff airtime for [DATE]"
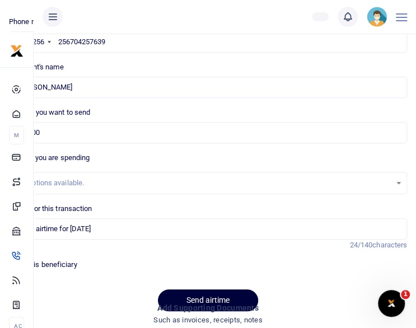
click at [205, 294] on button "Send airtime" at bounding box center [208, 301] width 100 height 22
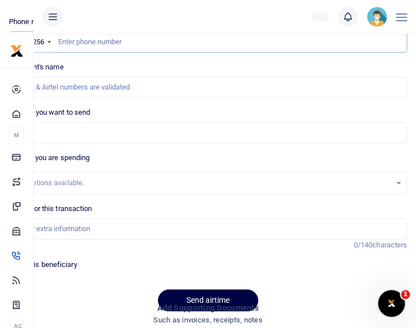
click at [112, 39] on input "text" at bounding box center [208, 41] width 398 height 21
paste input "256771244861"
type input "256771244861"
type input "Biirah Janerose"
type input "256771244861"
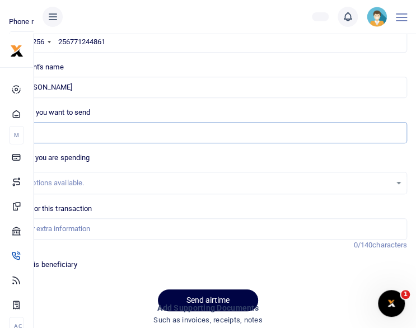
click at [90, 127] on input "Amount you want to send" at bounding box center [208, 132] width 398 height 21
type input "15,000"
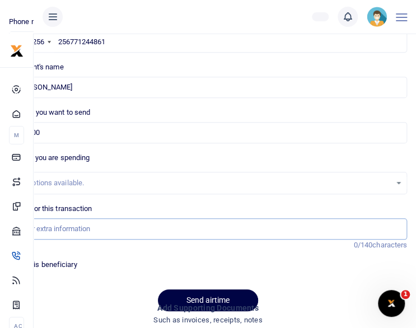
click at [60, 228] on input "Memo for this transaction" at bounding box center [208, 228] width 398 height 21
type input "staff airtime for [DATE]"
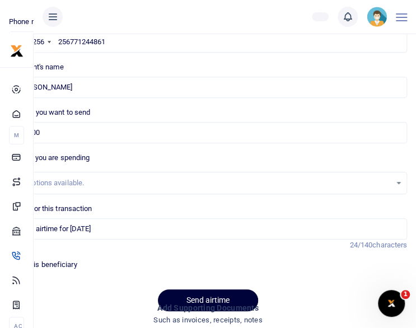
click at [207, 296] on button "Send airtime" at bounding box center [208, 301] width 100 height 22
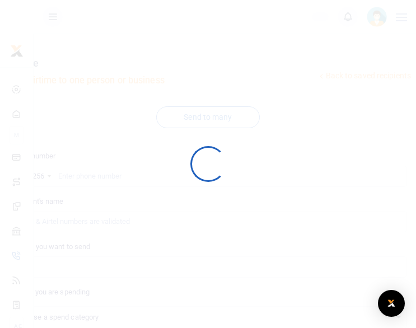
select select
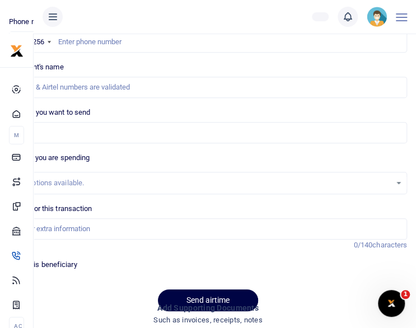
click at [132, 34] on nav "UGX 8,380,528 Add money Notifications 0 You have no new notification" at bounding box center [225, 17] width 383 height 34
click at [123, 41] on input "text" at bounding box center [208, 41] width 398 height 21
paste input "256786404797"
type input "256786404797"
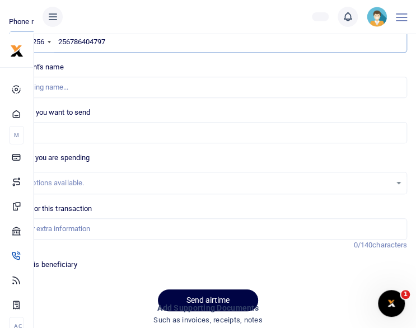
type input "Patience Ikileng"
type input "256786404797"
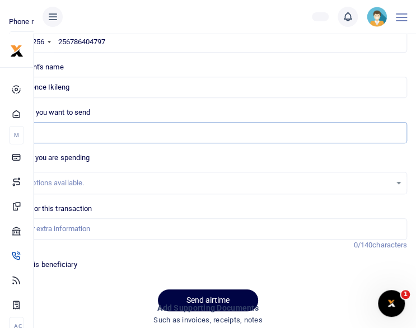
click at [73, 139] on input "Amount you want to send" at bounding box center [208, 132] width 398 height 21
type input "30,000"
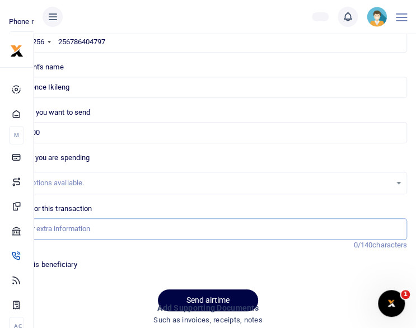
click at [52, 230] on input "Memo for this transaction" at bounding box center [208, 228] width 398 height 21
type input "staff airtime for [DATE]"
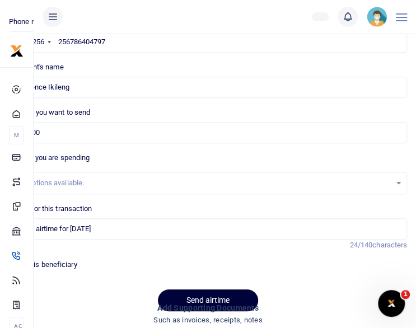
click at [189, 294] on button "Send airtime" at bounding box center [208, 301] width 100 height 22
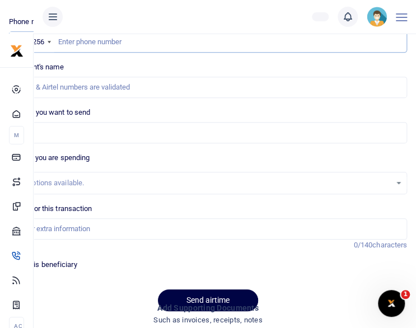
click at [122, 43] on input "text" at bounding box center [208, 41] width 398 height 21
paste input "256770614242"
type input "256770614242"
type input "[PERSON_NAME]"
type input "256770614242"
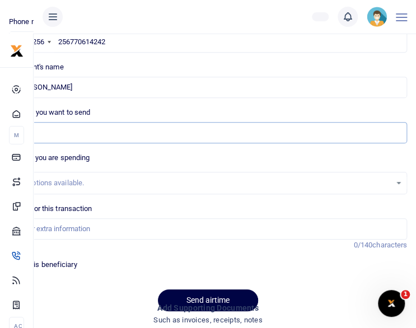
click at [72, 132] on input "Amount you want to send" at bounding box center [208, 132] width 398 height 21
type input "30,000"
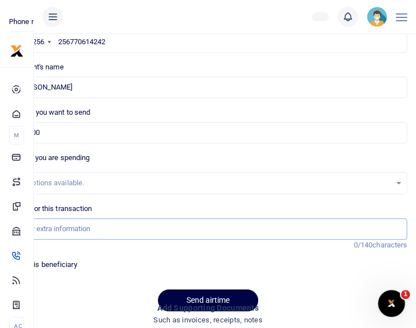
type input "staff airtime for [DATE]"
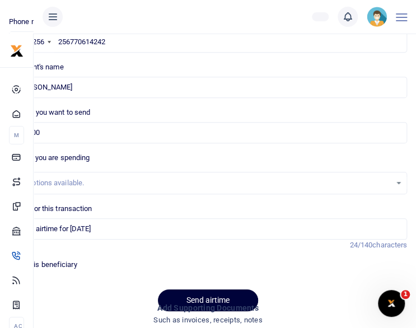
click at [197, 299] on button "Send airtime" at bounding box center [208, 301] width 100 height 22
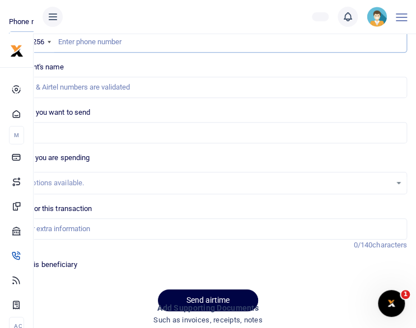
click at [61, 45] on input "text" at bounding box center [208, 41] width 398 height 21
paste input "256772532309"
type input "256772532309"
type input "Beverly Anena"
type input "256772532309"
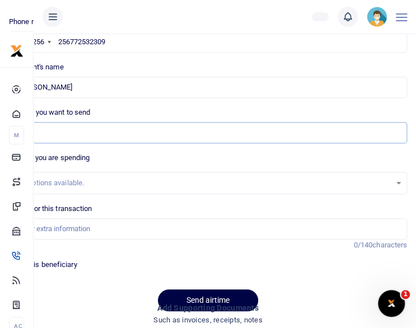
click at [72, 133] on input "Amount you want to send" at bounding box center [208, 132] width 398 height 21
type input "30,000"
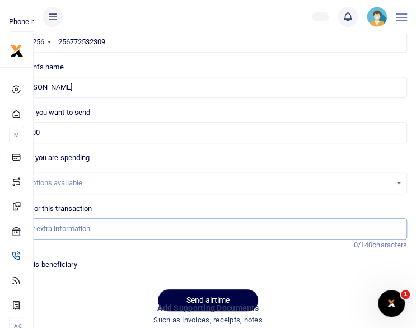
type input "staff airtime for Oct 25"
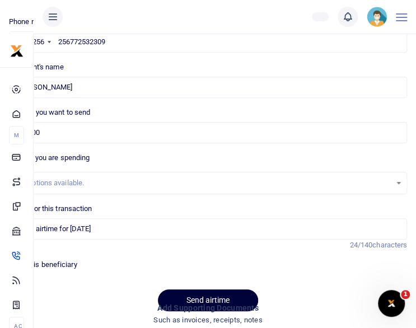
click at [179, 296] on button "Send airtime" at bounding box center [208, 301] width 100 height 22
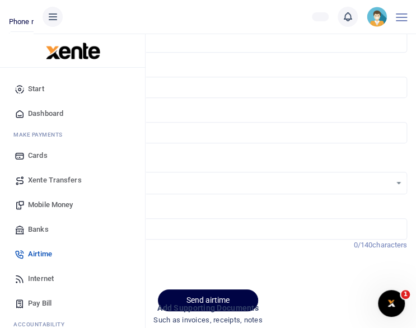
click at [30, 276] on span "Internet" at bounding box center [41, 278] width 26 height 11
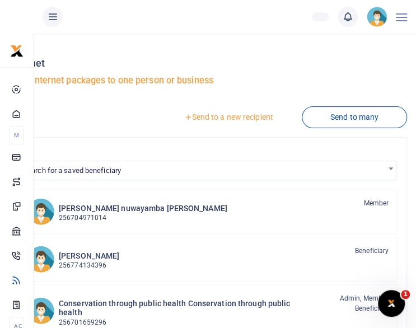
click at [256, 119] on link "Send to a new recipient" at bounding box center [228, 117] width 146 height 20
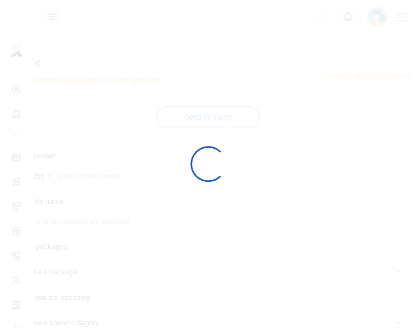
select select
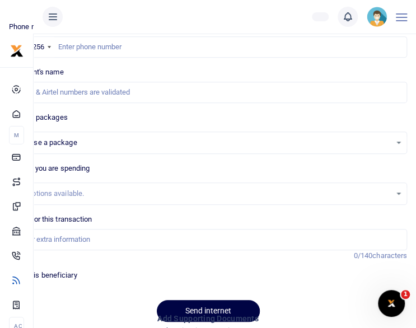
scroll to position [131, 0]
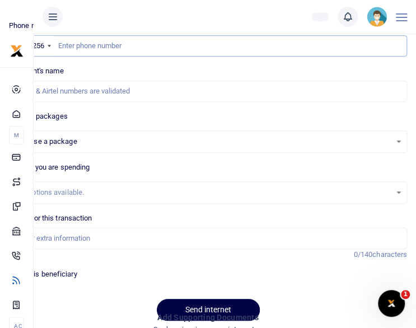
click at [281, 41] on input "text" at bounding box center [208, 45] width 398 height 21
click at [189, 41] on input "text" at bounding box center [208, 45] width 398 height 21
paste input "256776695804"
type input "256776695804"
select select
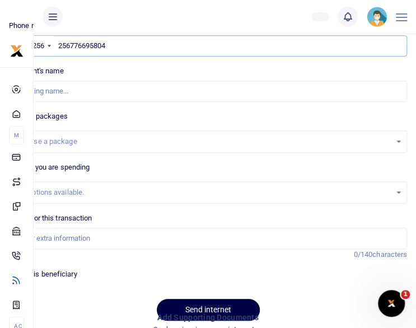
type input "Brenda Nnanjjii Gizamba"
type input "256776695804"
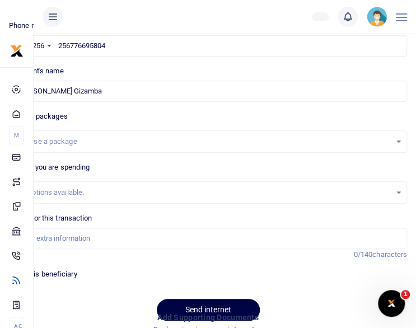
click at [401, 136] on div "Choose a package" at bounding box center [208, 142] width 397 height 12
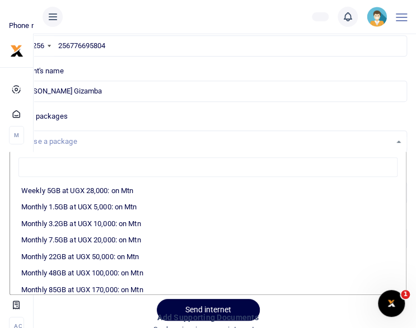
scroll to position [171, 0]
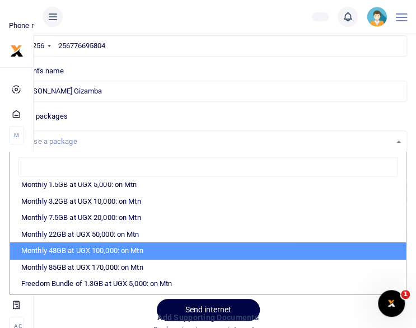
click at [350, 250] on li "Monthly 48GB at UGX 100,000: on Mtn" at bounding box center [208, 251] width 396 height 17
select select "CXpJYDqUGIMMdw3YXKilkAodr3ix5COxhfDPjKXwhoHFAxMIqXt/dw=="
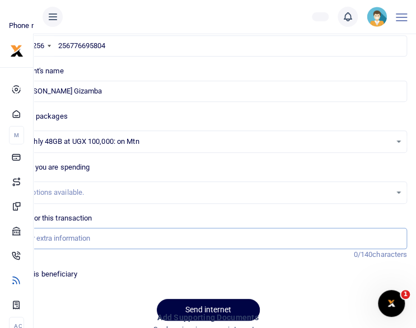
click at [140, 240] on input "Memo for this transaction" at bounding box center [208, 238] width 398 height 21
type input "staff airtime for Oct 25"
click at [157, 299] on button "Send internet" at bounding box center [208, 310] width 103 height 22
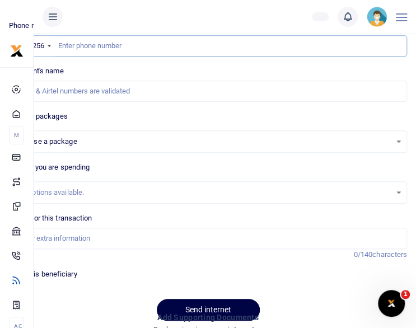
click at [211, 49] on input "text" at bounding box center [208, 45] width 398 height 21
paste input "256701734939"
type input "256701734939"
select select
type input "[PERSON_NAME]"
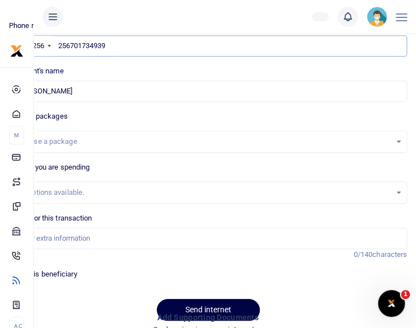
type input "256701734939"
click at [399, 144] on div "Choose a package" at bounding box center [208, 142] width 397 height 12
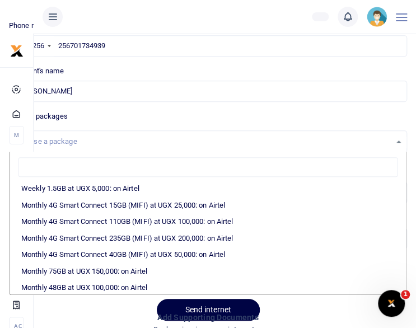
scroll to position [157, 0]
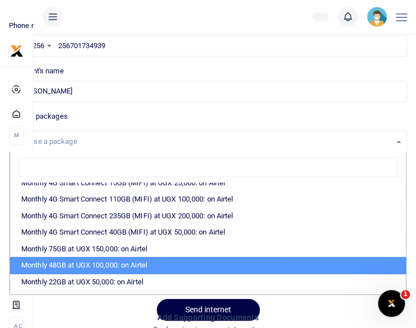
click at [277, 266] on li "Monthly 48GB at UGX 100,000: on Airtel" at bounding box center [208, 265] width 396 height 17
select select "bOgthpMmaC1ZLyOYxyMBh6+46a7Loe1zvY77EkG1sh4="
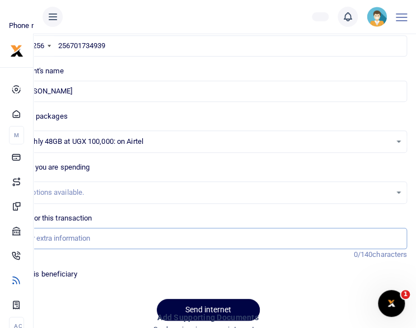
click at [210, 240] on input "Memo for this transaction" at bounding box center [208, 238] width 398 height 21
click at [159, 235] on input "Memo for this transaction" at bounding box center [208, 238] width 398 height 21
click at [145, 238] on input "Memo for this transaction" at bounding box center [208, 238] width 398 height 21
click at [142, 232] on input "Memo for this transaction" at bounding box center [208, 238] width 398 height 21
type input "staff airtime for [DATE]"
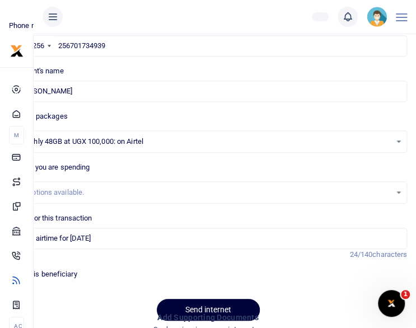
click at [196, 303] on button "Send internet" at bounding box center [208, 310] width 103 height 22
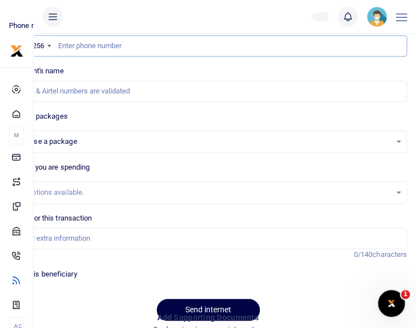
click at [143, 44] on input "text" at bounding box center [208, 45] width 398 height 21
paste input "256700720997"
type input "256700720997"
select select
type input "[PERSON_NAME]"
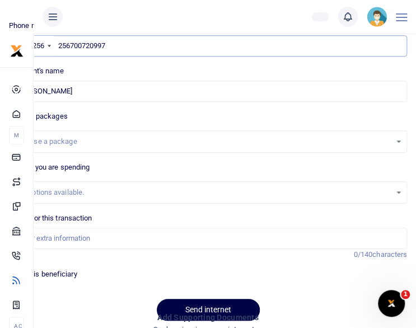
type input "256700720997"
click at [399, 142] on div "Choose a package" at bounding box center [208, 142] width 397 height 12
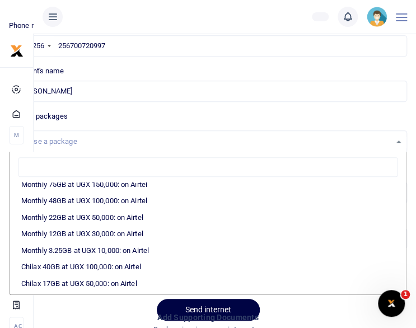
scroll to position [232, 0]
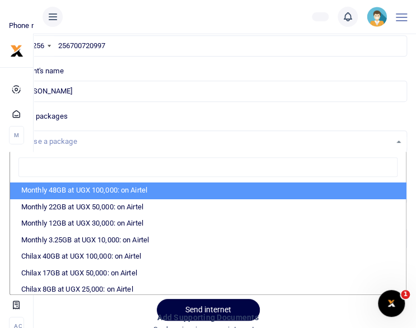
click at [335, 193] on li "Monthly 48GB at UGX 100,000: on Airtel" at bounding box center [208, 190] width 396 height 17
select select "bOgthpMmaC1ZLyOYxyMBh6+46a7Loe1zvY77EkG1sh4="
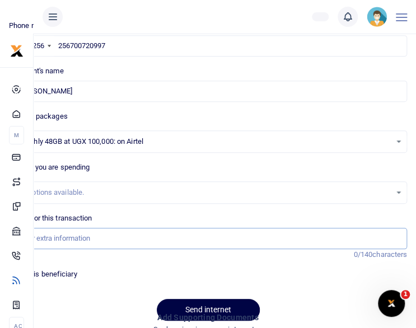
click at [289, 235] on input "Memo for this transaction" at bounding box center [208, 238] width 398 height 21
type input "staff airtime for [DATE]"
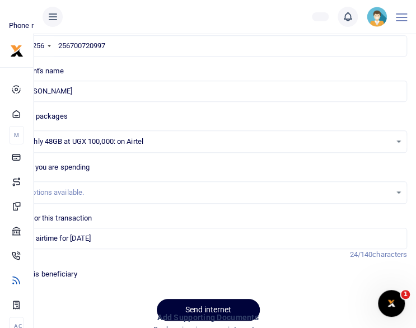
click at [200, 303] on button "Send internet" at bounding box center [208, 310] width 103 height 22
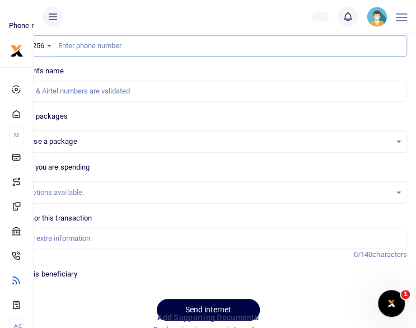
click at [277, 46] on input "text" at bounding box center [208, 45] width 398 height 21
paste input "256774408124"
type input "256774408124"
select select
type input "[PERSON_NAME]"
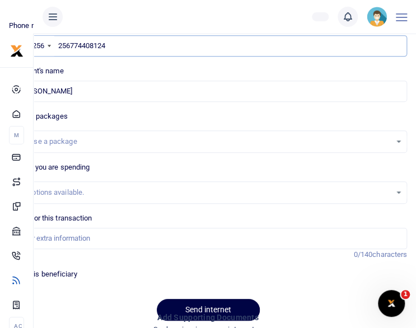
type input "256774408124"
click at [398, 142] on div "Choose a package" at bounding box center [208, 142] width 397 height 12
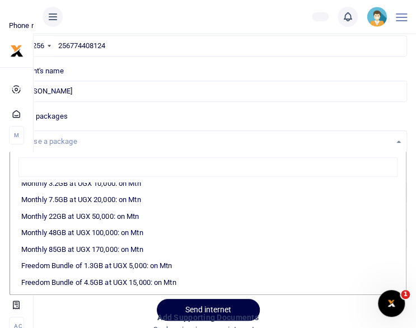
scroll to position [196, 0]
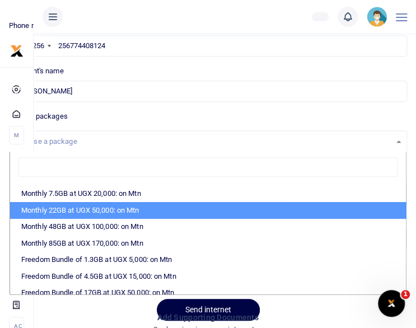
click at [329, 208] on li "Monthly 22GB at UGX 50,000: on Mtn" at bounding box center [208, 210] width 396 height 17
select select "CXpJYDqUGIMMdw3YXKilkAodr3ix5COxIAXy7MdavpbFAxMIqXt/dw=="
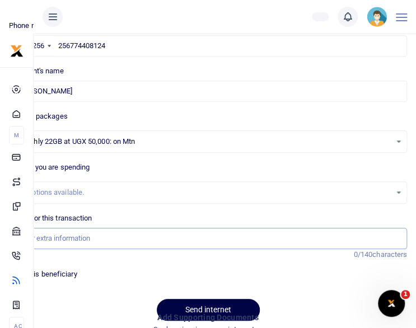
click at [250, 238] on input "Memo for this transaction" at bounding box center [208, 238] width 398 height 21
click at [160, 238] on input "Memo for this transaction" at bounding box center [208, 238] width 398 height 21
type input "staff airtime for [DATE]"
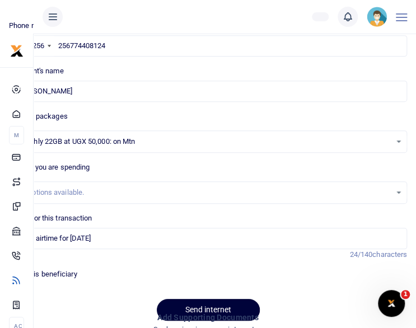
click at [199, 300] on button "Send internet" at bounding box center [208, 310] width 103 height 22
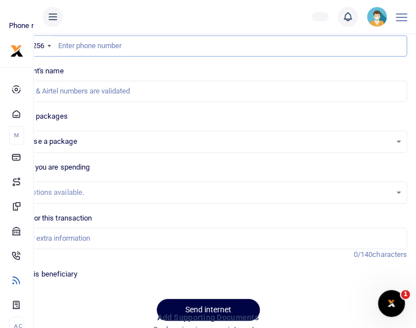
click at [147, 45] on input "text" at bounding box center [208, 45] width 398 height 21
paste input "256782720495"
type input "256782720495"
select select
type input "[PERSON_NAME] [PERSON_NAME]"
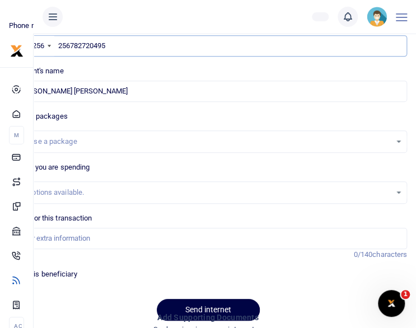
type input "256782720495"
click at [397, 138] on div "Choose a package" at bounding box center [208, 142] width 397 height 12
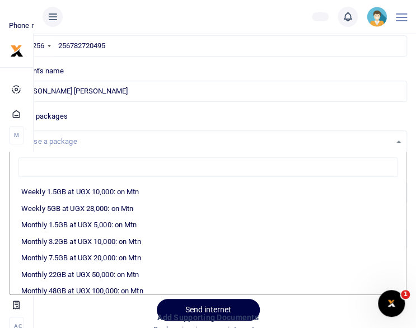
scroll to position [142, 0]
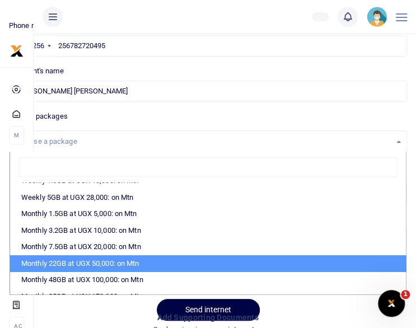
click at [375, 257] on li "Monthly 22GB at UGX 50,000: on Mtn" at bounding box center [208, 263] width 396 height 17
select select "CXpJYDqUGIMMdw3YXKilkAodr3ix5COxIAXy7MdavpbFAxMIqXt/dw=="
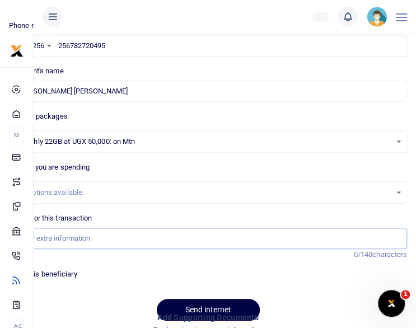
click at [299, 234] on input "Memo for this transaction" at bounding box center [208, 238] width 398 height 21
type input "staff airtime for [DATE]"
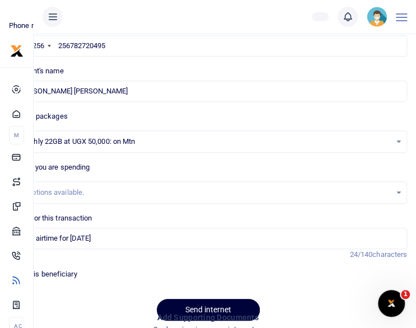
click at [209, 304] on button "Send internet" at bounding box center [208, 310] width 103 height 22
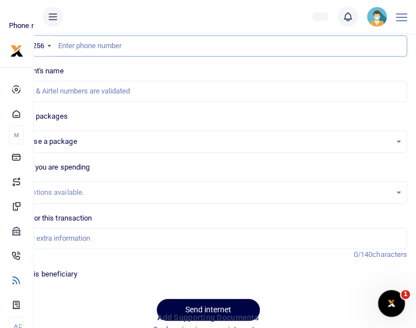
click at [208, 45] on input "text" at bounding box center [208, 45] width 398 height 21
paste input "256784972973"
type input "256784972973"
select select
type input "Annaclet Ampeire"
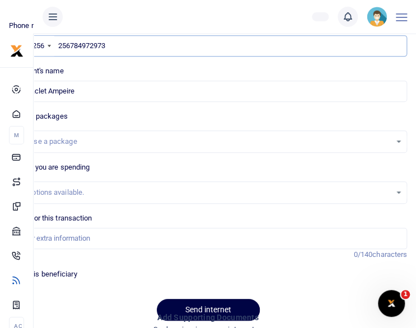
type input "256784972973"
click at [402, 143] on div "Choose a package" at bounding box center [208, 142] width 397 height 12
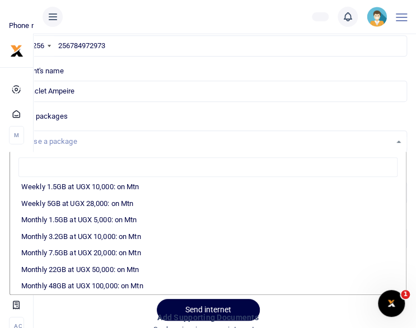
scroll to position [142, 0]
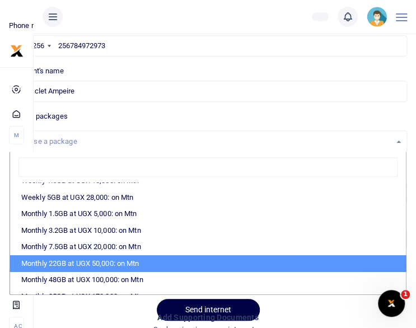
click at [343, 265] on li "Monthly 22GB at UGX 50,000: on Mtn" at bounding box center [208, 263] width 396 height 17
select select "CXpJYDqUGIMMdw3YXKilkAodr3ix5COxIAXy7MdavpbFAxMIqXt/dw=="
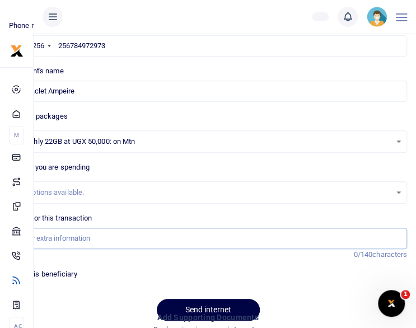
click at [240, 228] on input "Memo for this transaction" at bounding box center [208, 238] width 398 height 21
click at [153, 239] on input "Memo for this transaction" at bounding box center [208, 238] width 398 height 21
click at [137, 240] on input "Memo for this transaction" at bounding box center [208, 238] width 398 height 21
type input "staff airtime for Oct 25"
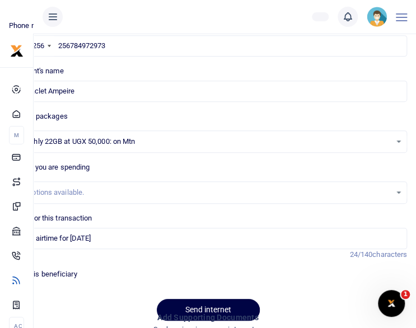
click at [190, 311] on h4 "Add supporting Documents" at bounding box center [208, 317] width 398 height 12
click at [194, 308] on button "Send internet" at bounding box center [208, 310] width 103 height 22
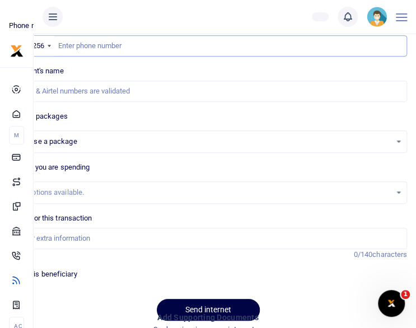
click at [161, 48] on input "text" at bounding box center [208, 45] width 398 height 21
paste input "256781082055"
type input "256781082055"
select select
type input "Vian Nkesigamukama"
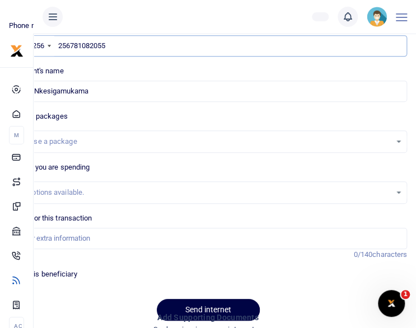
type input "256781082055"
click at [400, 139] on div "Choose a package" at bounding box center [208, 142] width 397 height 12
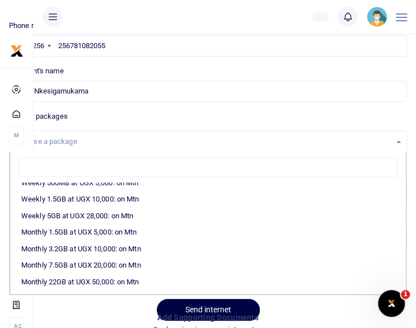
scroll to position [134, 0]
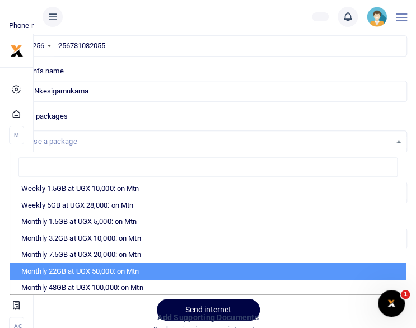
click at [367, 271] on li "Monthly 22GB at UGX 50,000: on Mtn" at bounding box center [208, 271] width 396 height 17
select select "CXpJYDqUGIMMdw3YXKilkAodr3ix5COxIAXy7MdavpbFAxMIqXt/dw=="
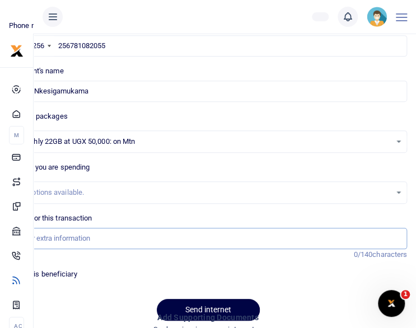
click at [280, 236] on input "Memo for this transaction" at bounding box center [208, 238] width 398 height 21
type input "s"
click at [58, 236] on input "staff airtime for Oct 25" at bounding box center [208, 238] width 398 height 21
type input "staff data for [DATE]"
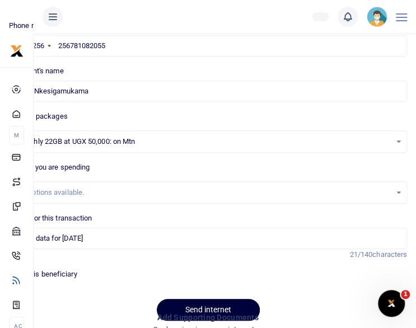
click at [227, 304] on button "Send internet" at bounding box center [208, 310] width 103 height 22
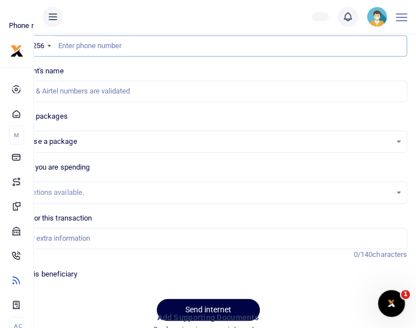
click at [120, 46] on input "text" at bounding box center [208, 45] width 398 height 21
paste input "256772033480"
type input "256772033480"
select select
type input "[PERSON_NAME]"
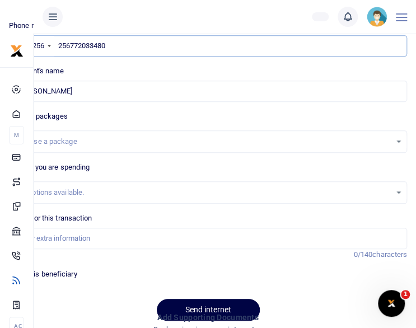
type input "256772033480"
click at [400, 140] on div "Choose a package" at bounding box center [208, 142] width 397 height 12
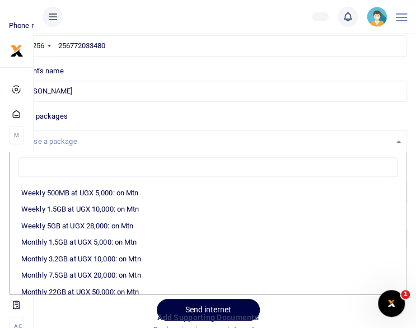
scroll to position [120, 0]
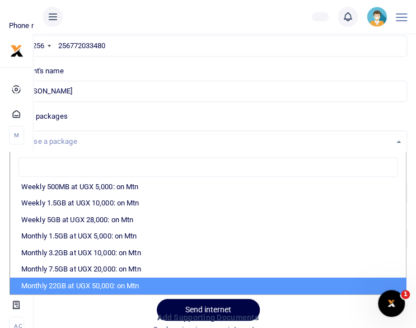
click at [364, 285] on li "Monthly 22GB at UGX 50,000: on Mtn" at bounding box center [208, 286] width 396 height 17
select select "CXpJYDqUGIMMdw3YXKilkAodr3ix5COxIAXy7MdavpbFAxMIqXt/dw=="
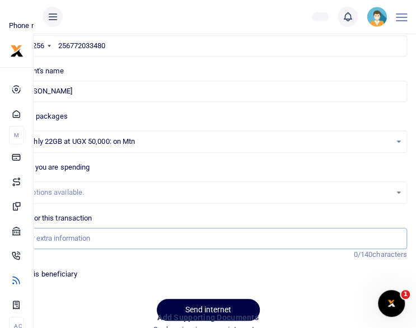
click at [188, 236] on input "Memo for this transaction" at bounding box center [208, 238] width 398 height 21
click at [147, 235] on input "Memo for this transaction" at bounding box center [208, 238] width 398 height 21
click at [124, 240] on input "Memo for this transaction" at bounding box center [208, 238] width 398 height 21
type input "staff data for [DATE]"
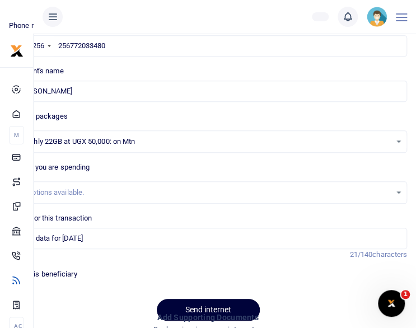
click at [198, 305] on button "Send internet" at bounding box center [208, 310] width 103 height 22
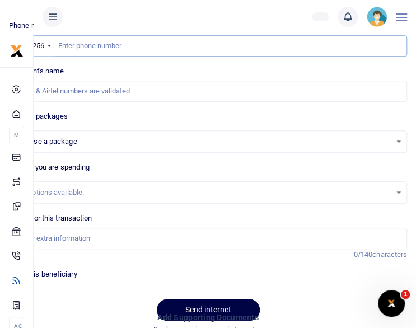
click at [121, 39] on input "text" at bounding box center [208, 45] width 398 height 21
paste input "256772532309"
type input "256772532309"
select select
type input "[PERSON_NAME]"
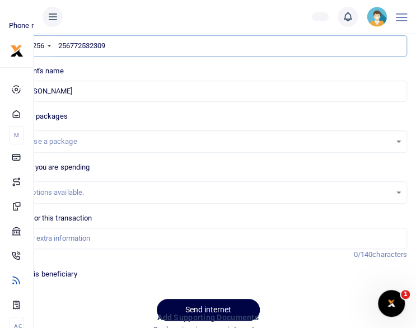
type input "256772532309"
click at [400, 146] on div "Choose a package" at bounding box center [208, 142] width 397 height 12
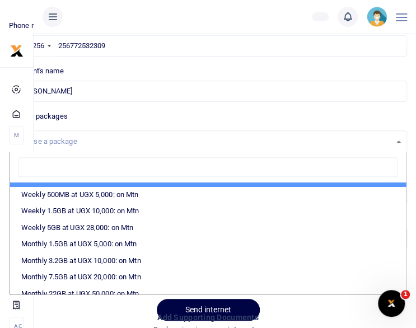
scroll to position [134, 0]
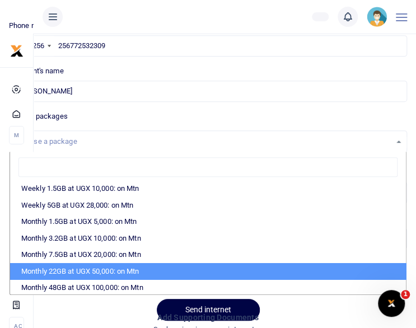
click at [338, 271] on li "Monthly 22GB at UGX 50,000: on Mtn" at bounding box center [208, 271] width 396 height 17
select select "CXpJYDqUGIMMdw3YXKilkAodr3ix5COxIAXy7MdavpbFAxMIqXt/dw=="
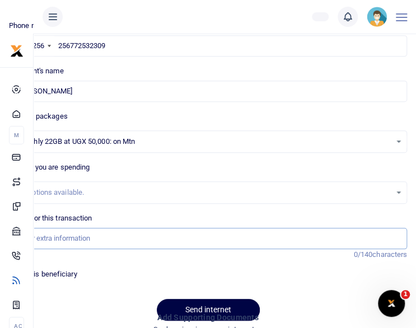
click at [209, 238] on input "Memo for this transaction" at bounding box center [208, 238] width 398 height 21
type input "staff data for [DATE]"
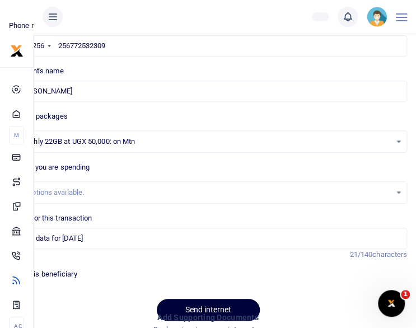
click at [179, 303] on button "Send internet" at bounding box center [208, 310] width 103 height 22
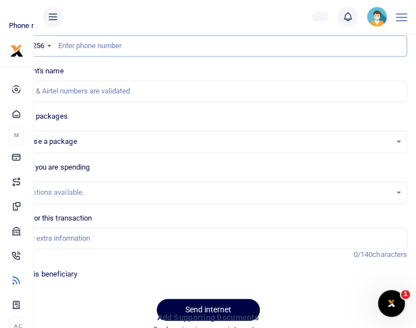
click at [148, 45] on input "text" at bounding box center [208, 45] width 398 height 21
paste input "256709507072"
type input "256709507072"
select select
type input "Gloria Aduku"
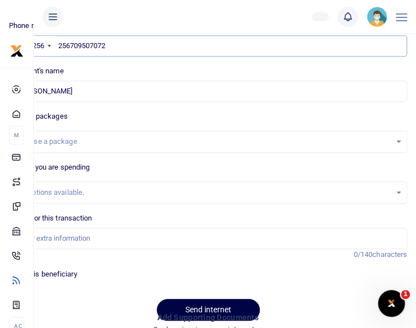
type input "256709507072"
click at [399, 140] on div "Choose a package" at bounding box center [208, 142] width 397 height 12
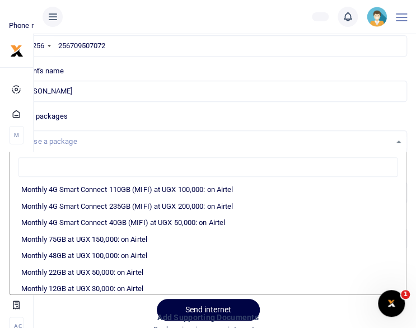
scroll to position [187, 0]
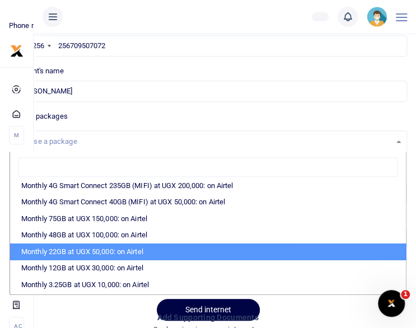
click at [374, 253] on li "Monthly 22GB at UGX 50,000: on Airtel" at bounding box center [208, 252] width 396 height 17
select select "bOgthpMmaC1ZLyOYxyMBh28re2LLS6fLvY77EkG1sh4="
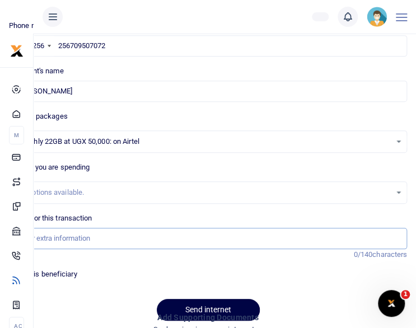
click at [204, 236] on input "Memo for this transaction" at bounding box center [208, 238] width 398 height 21
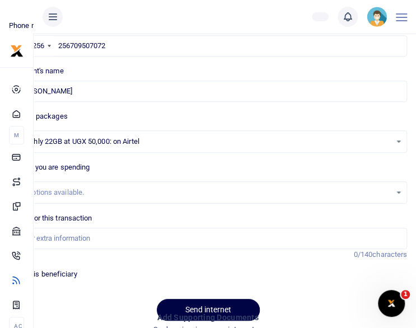
click at [124, 248] on div "Memo for this transaction Reason is required. 0/140 characters" at bounding box center [207, 237] width 407 height 48
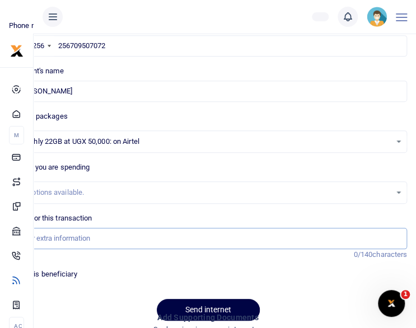
click at [125, 240] on input "Memo for this transaction" at bounding box center [208, 238] width 398 height 21
type input "staff data for Oct 25"
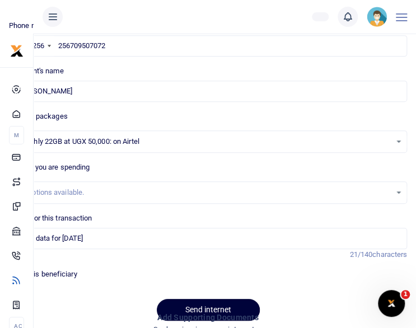
click at [187, 301] on button "Send internet" at bounding box center [208, 310] width 103 height 22
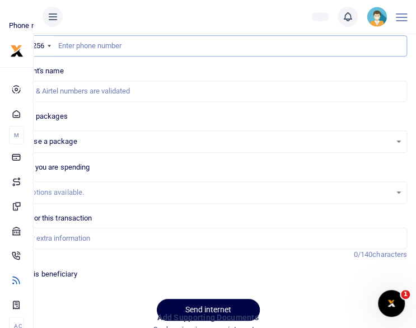
click at [103, 49] on input "text" at bounding box center [208, 45] width 398 height 21
paste input "256757008286"
type input "256757008286"
select select
type input "[PERSON_NAME]"
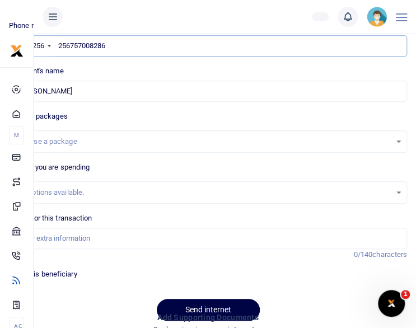
type input "256757008286"
click at [401, 141] on div "Choose a package" at bounding box center [208, 142] width 397 height 12
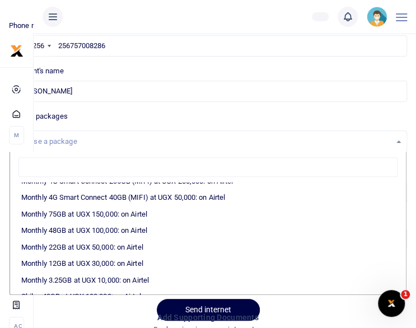
scroll to position [202, 0]
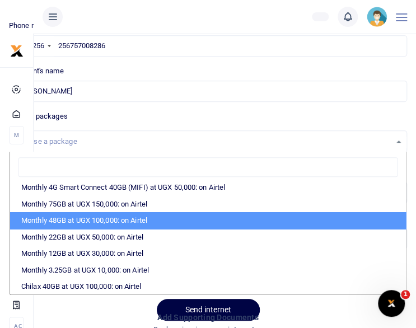
click at [311, 222] on li "Monthly 48GB at UGX 100,000: on Airtel" at bounding box center [208, 220] width 396 height 17
select select "bOgthpMmaC1ZLyOYxyMBh6+46a7Loe1zvY77EkG1sh4="
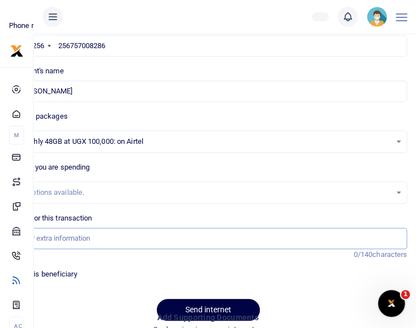
click at [171, 243] on input "Memo for this transaction" at bounding box center [208, 238] width 398 height 21
type input "staff data for [DATE]"
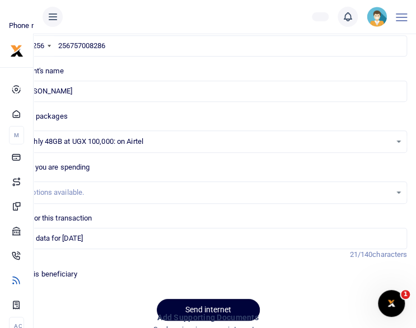
click at [193, 299] on button "Send internet" at bounding box center [208, 310] width 103 height 22
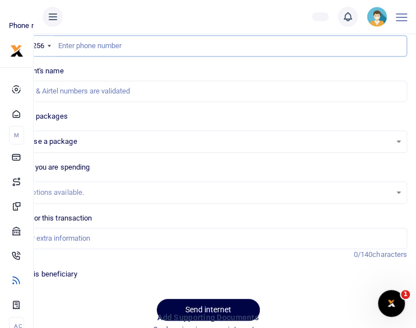
click at [118, 48] on input "text" at bounding box center [208, 45] width 398 height 21
paste input "256772337653"
type input "256772337653"
select select
type input "Stephen Rubanga"
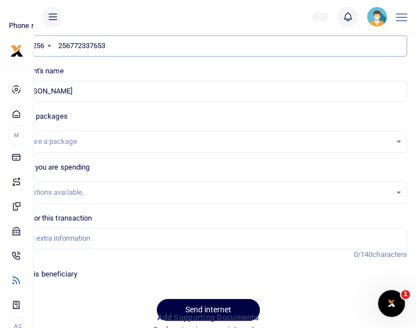
type input "256772337653"
click at [401, 139] on div "Choose a package" at bounding box center [208, 142] width 397 height 12
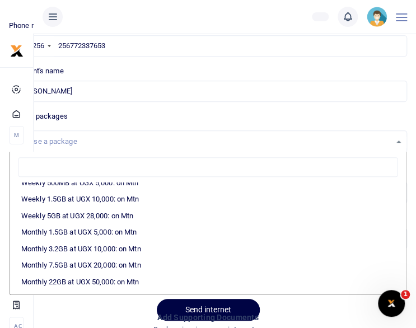
scroll to position [134, 0]
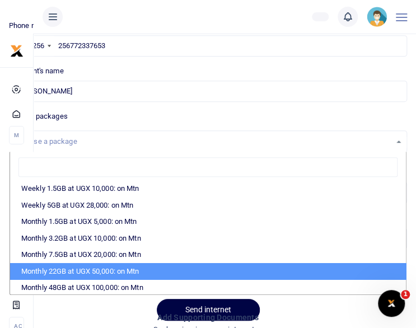
click at [372, 272] on li "Monthly 22GB at UGX 50,000: on Mtn" at bounding box center [208, 271] width 396 height 17
select select "CXpJYDqUGIMMdw3YXKilkAodr3ix5COxIAXy7MdavpbFAxMIqXt/dw=="
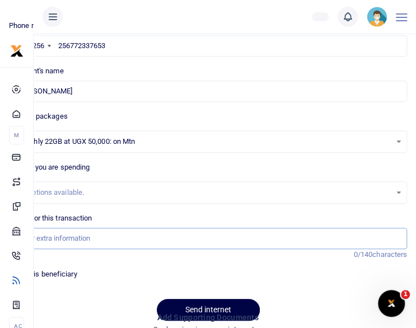
click at [272, 236] on input "Memo for this transaction" at bounding box center [208, 238] width 398 height 21
type input "staff data for [DATE]"
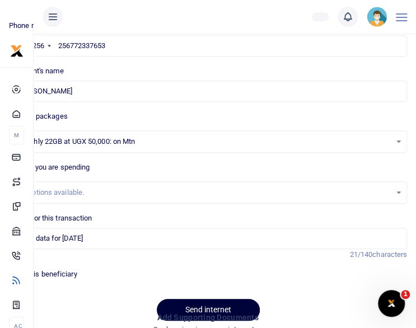
click at [192, 303] on button "Send internet" at bounding box center [208, 310] width 103 height 22
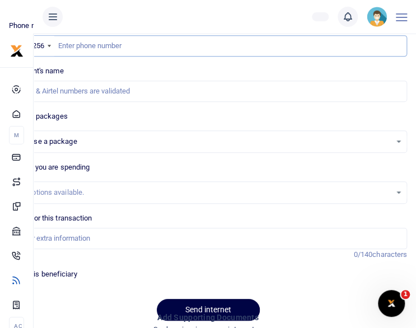
click at [158, 48] on input "text" at bounding box center [208, 45] width 398 height 21
paste input "256770776141"
type input "256770776141"
select select
type input "Christine Amoit"
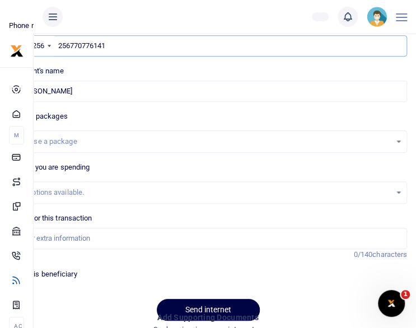
type input "256770776141"
click at [400, 142] on div "Choose a package" at bounding box center [208, 142] width 397 height 12
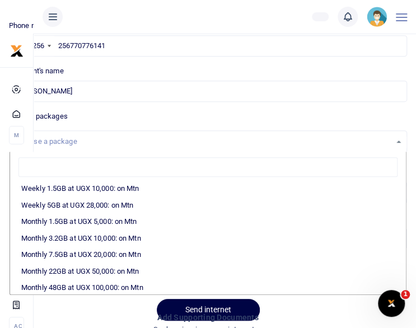
scroll to position [157, 0]
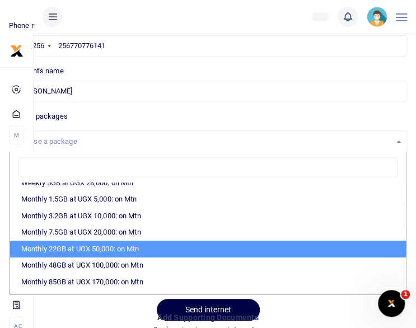
click at [359, 250] on li "Monthly 22GB at UGX 50,000: on Mtn" at bounding box center [208, 249] width 396 height 17
select select "CXpJYDqUGIMMdw3YXKilkAodr3ix5COxIAXy7MdavpbFAxMIqXt/dw=="
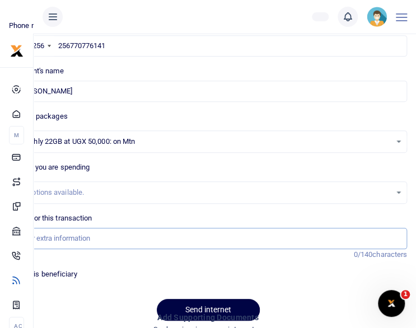
click at [296, 239] on input "Memo for this transaction" at bounding box center [208, 238] width 398 height 21
type input "staff data for [DATE]"
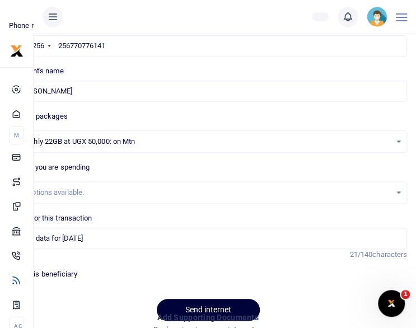
click at [194, 303] on button "Send internet" at bounding box center [208, 310] width 103 height 22
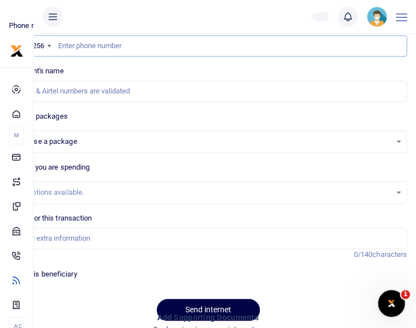
click at [122, 48] on input "text" at bounding box center [208, 45] width 398 height 21
paste input "256703349246"
type input "256703349246"
select select
type input "Gracious Twebaze"
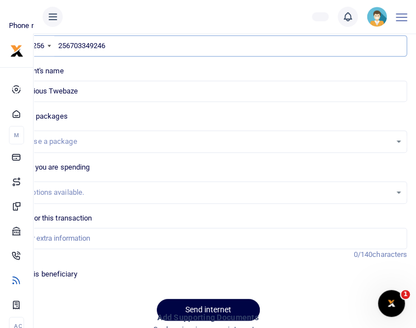
type input "256703349246"
click at [400, 140] on div "Choose a package" at bounding box center [208, 142] width 397 height 12
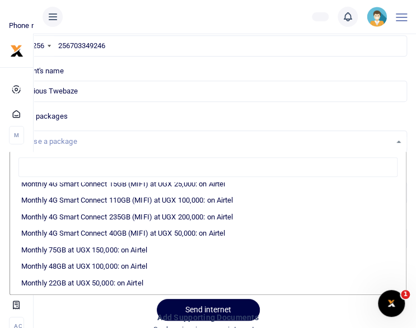
scroll to position [157, 0]
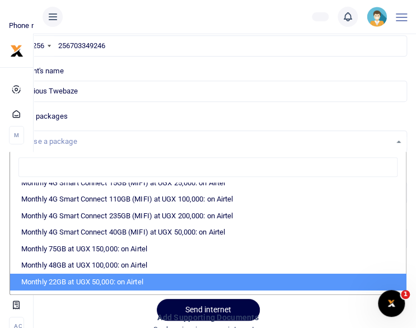
click at [353, 282] on li "Monthly 22GB at UGX 50,000: on Airtel" at bounding box center [208, 282] width 396 height 17
select select "bOgthpMmaC1ZLyOYxyMBh28re2LLS6fLvY77EkG1sh4="
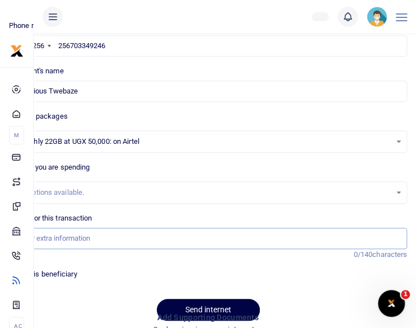
click at [215, 237] on input "Memo for this transaction" at bounding box center [208, 238] width 398 height 21
type input "staff data for [DATE]"
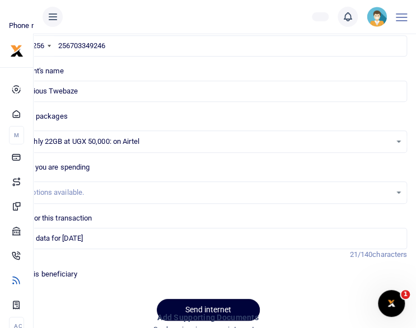
click at [192, 302] on button "Send internet" at bounding box center [208, 310] width 103 height 22
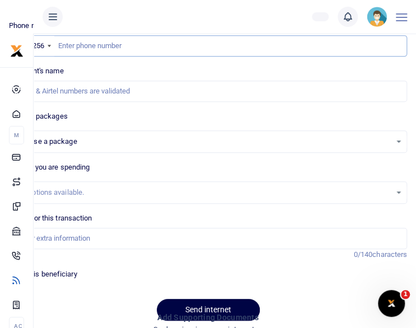
click at [110, 46] on input "text" at bounding box center [208, 45] width 398 height 21
paste input "256764932706"
type input "256764932706"
select select
type input "[PERSON_NAME]"
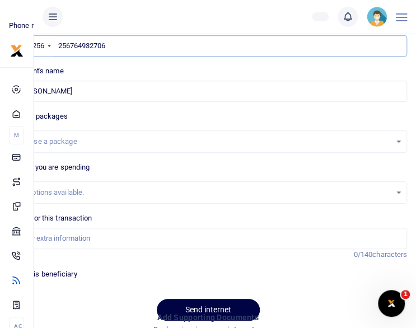
type input "256764932706"
click at [402, 141] on div "Choose a package" at bounding box center [208, 142] width 397 height 12
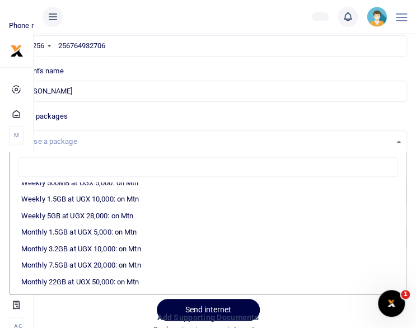
scroll to position [134, 0]
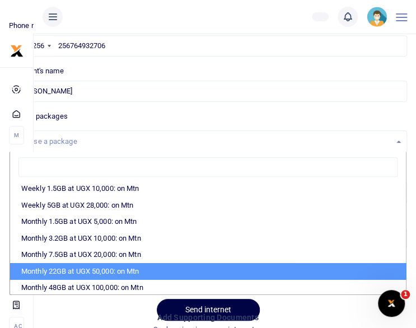
click at [361, 267] on li "Monthly 22GB at UGX 50,000: on Mtn" at bounding box center [208, 271] width 396 height 17
select select "CXpJYDqUGIMMdw3YXKilkAodr3ix5COxIAXy7MdavpbFAxMIqXt/dw=="
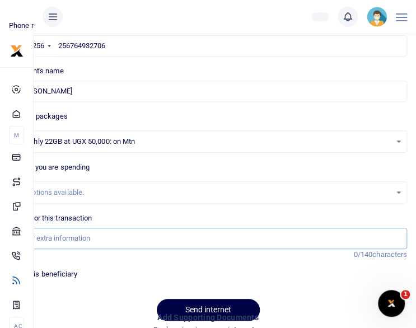
click at [246, 240] on input "Memo for this transaction" at bounding box center [208, 238] width 398 height 21
type input "staff data for [DATE]"
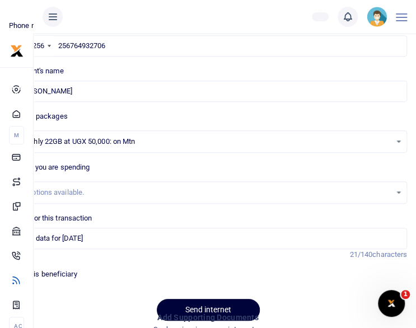
click at [187, 308] on button "Send internet" at bounding box center [208, 310] width 103 height 22
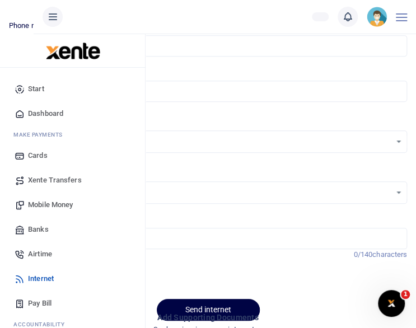
click at [39, 201] on span "Mobile Money" at bounding box center [50, 204] width 45 height 11
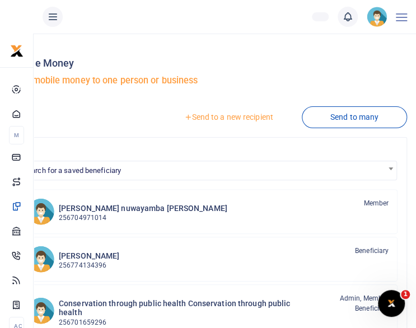
click at [224, 124] on link "Send to a new recipient" at bounding box center [228, 117] width 146 height 20
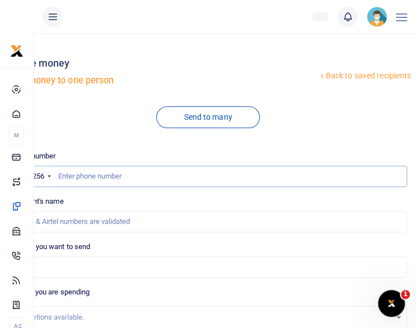
click at [158, 179] on input "text" at bounding box center [208, 176] width 398 height 21
type input "785855612"
type input "[PERSON_NAME]"
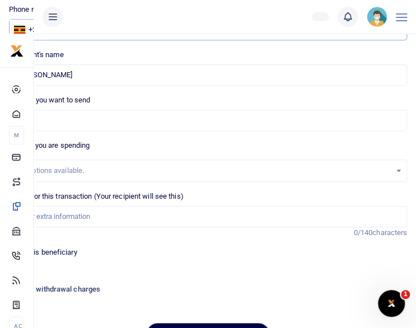
scroll to position [157, 0]
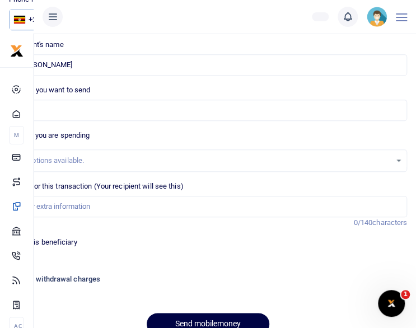
type input "785855612"
click at [153, 109] on input "Amount you want to send" at bounding box center [208, 110] width 398 height 21
type input "160,000"
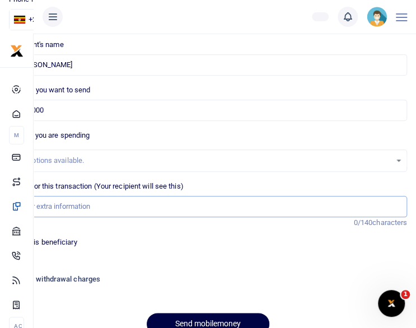
click at [121, 207] on input "Memo for this transaction (Your recipient will see this)" at bounding box center [208, 206] width 398 height 21
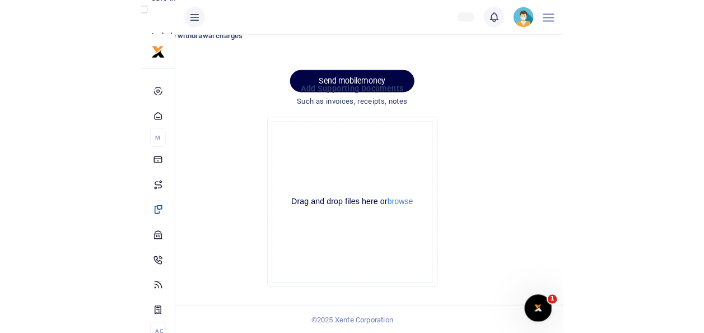
scroll to position [162, 0]
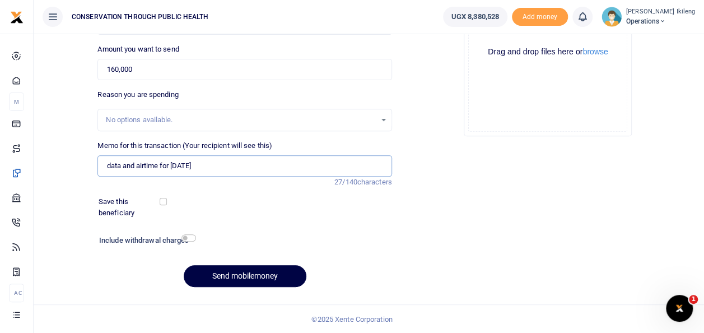
type input "data and airtime for [DATE]"
click at [187, 236] on input "checkbox" at bounding box center [189, 237] width 15 height 7
checkbox input "true"
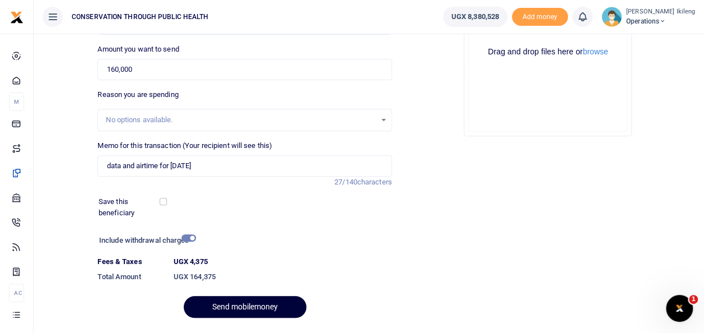
click at [214, 300] on button "Send mobilemoney" at bounding box center [245, 307] width 123 height 22
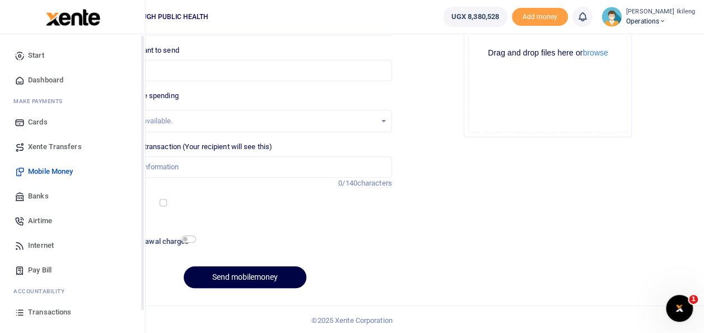
click at [39, 75] on span "Dashboard" at bounding box center [45, 80] width 35 height 11
click at [48, 80] on span "Dashboard" at bounding box center [45, 80] width 35 height 11
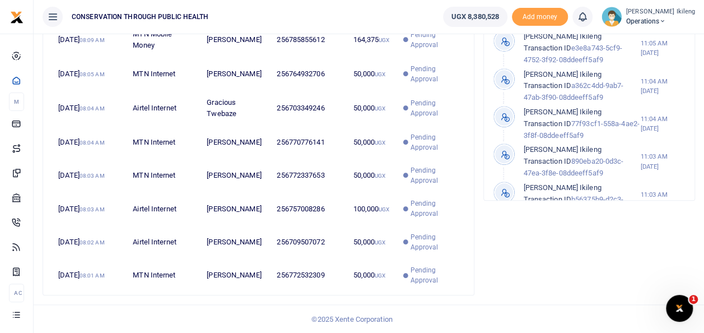
scroll to position [472, 0]
